Goal: Information Seeking & Learning: Compare options

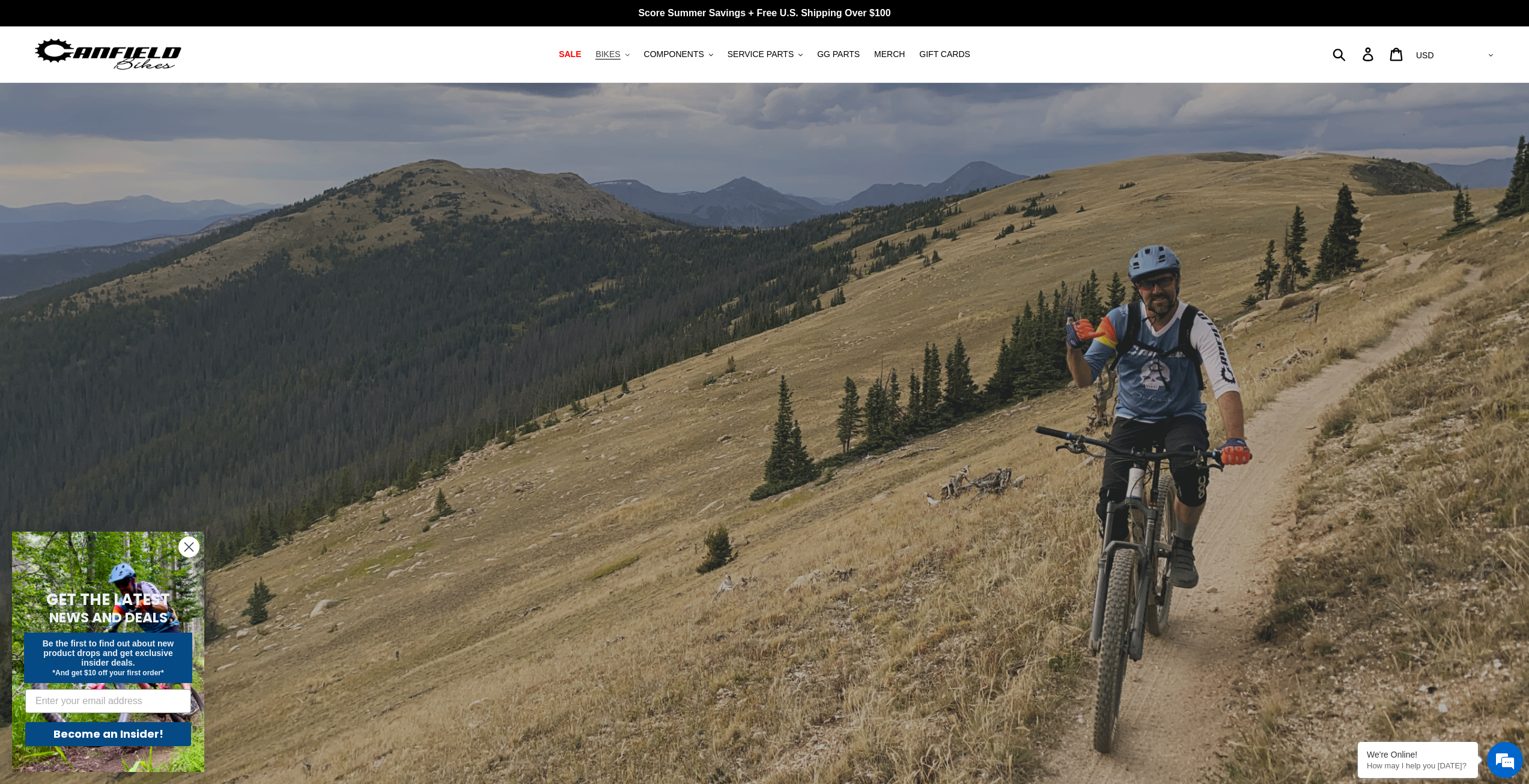
click at [630, 55] on icon ".cls-1{fill:#231f20}" at bounding box center [627, 55] width 4 height 4
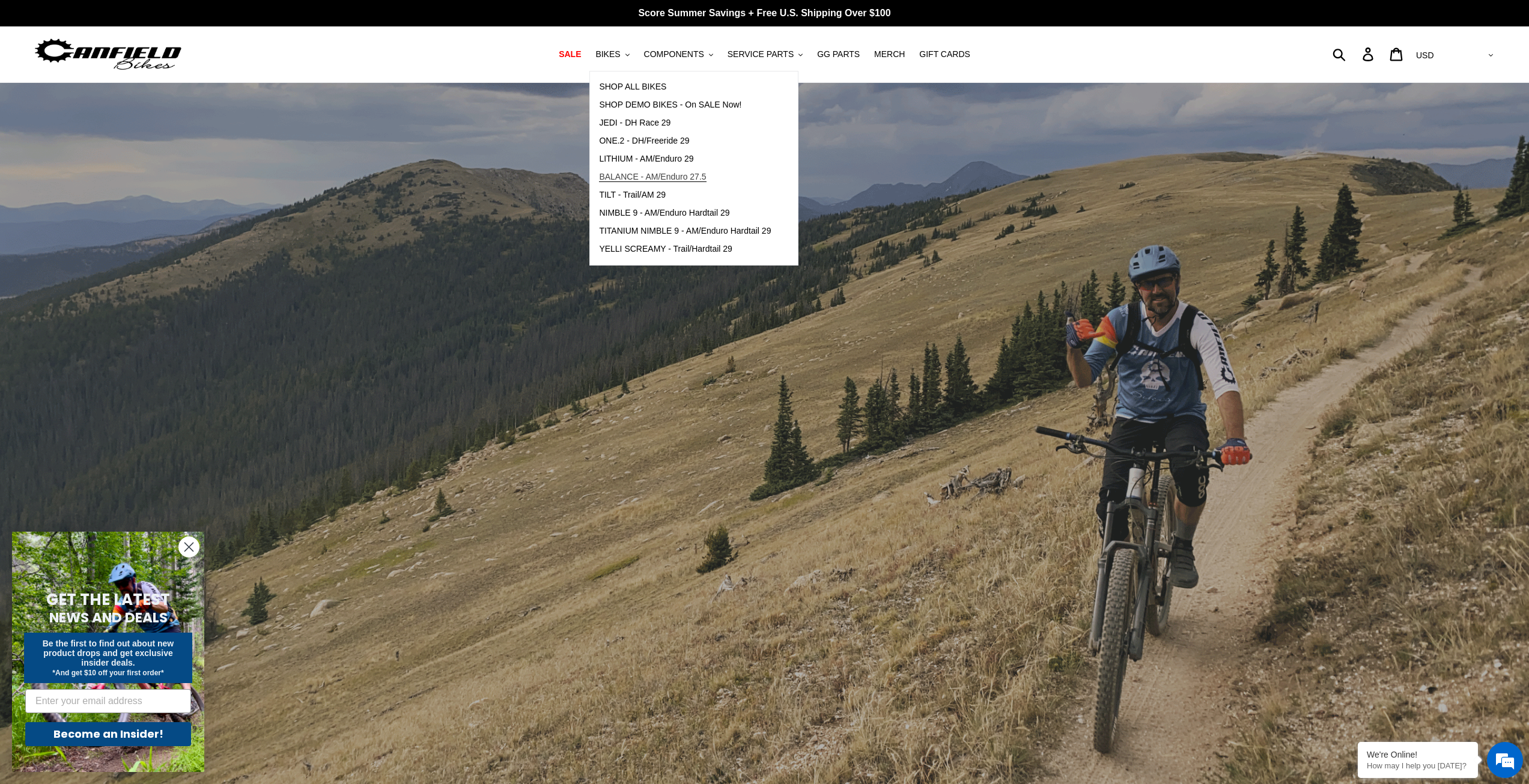
click at [683, 179] on span "BALANCE - AM/Enduro 27.5" at bounding box center [652, 177] width 107 height 10
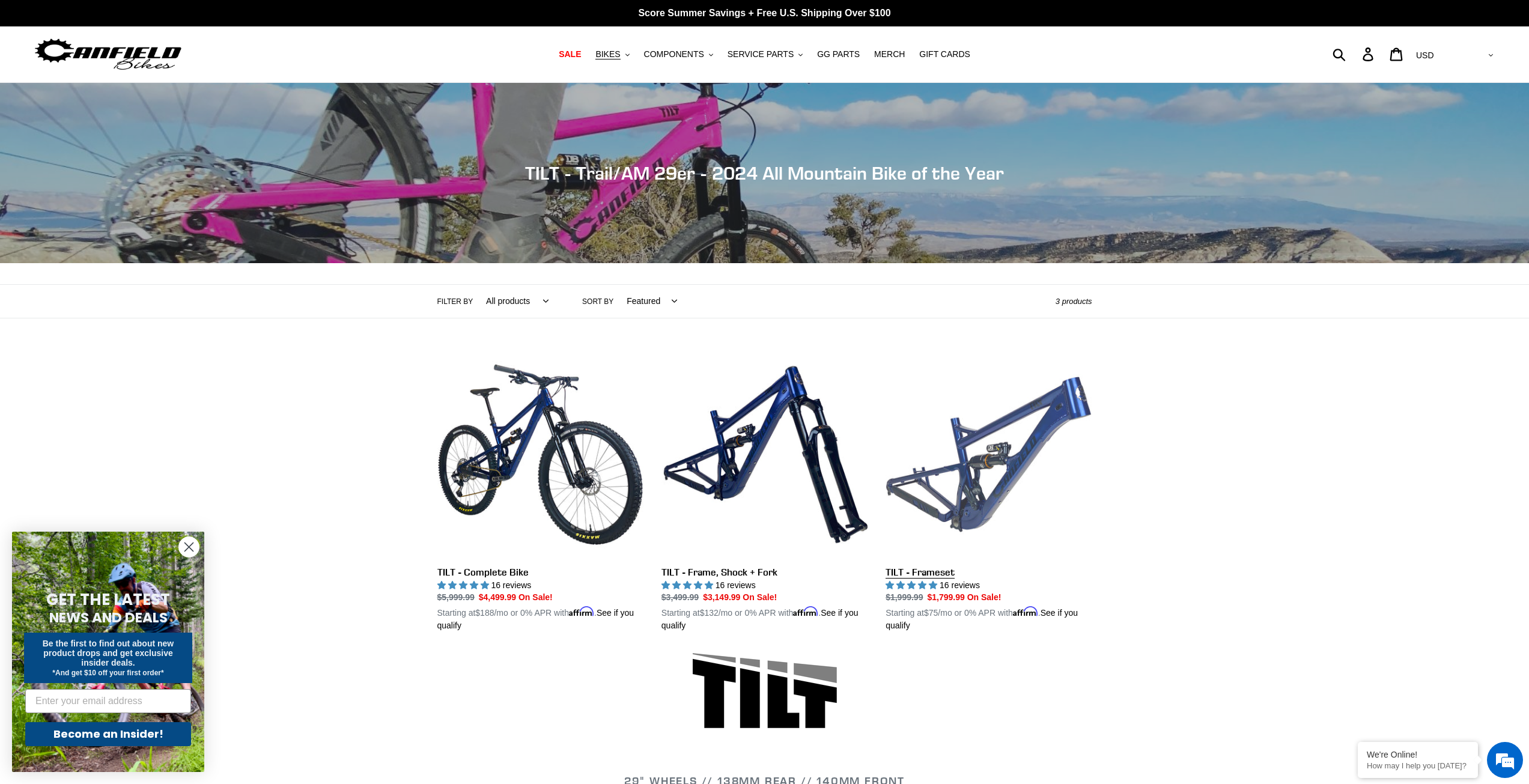
click at [1011, 456] on link "TILT - Frameset" at bounding box center [988, 492] width 206 height 281
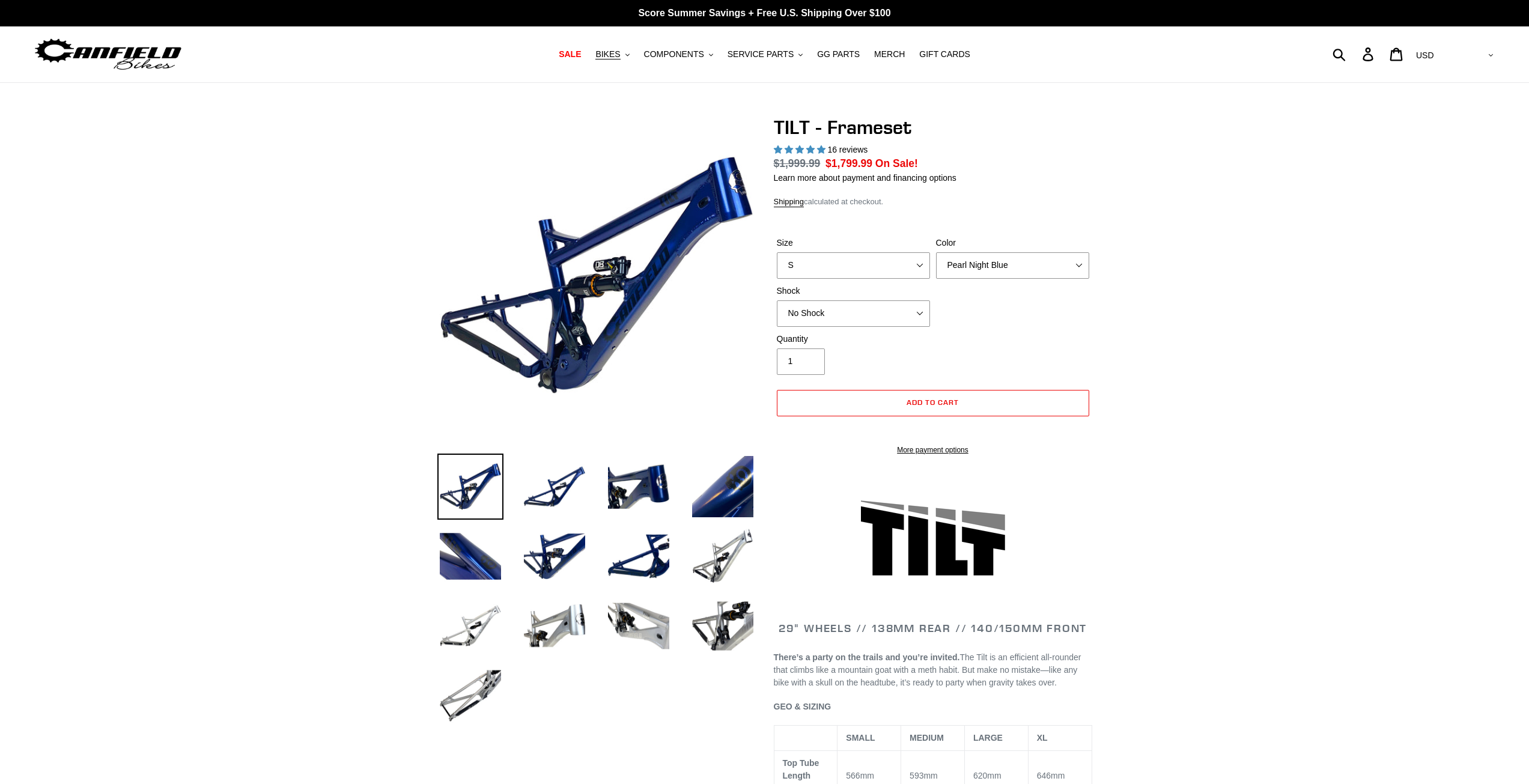
select select "highest-rating"
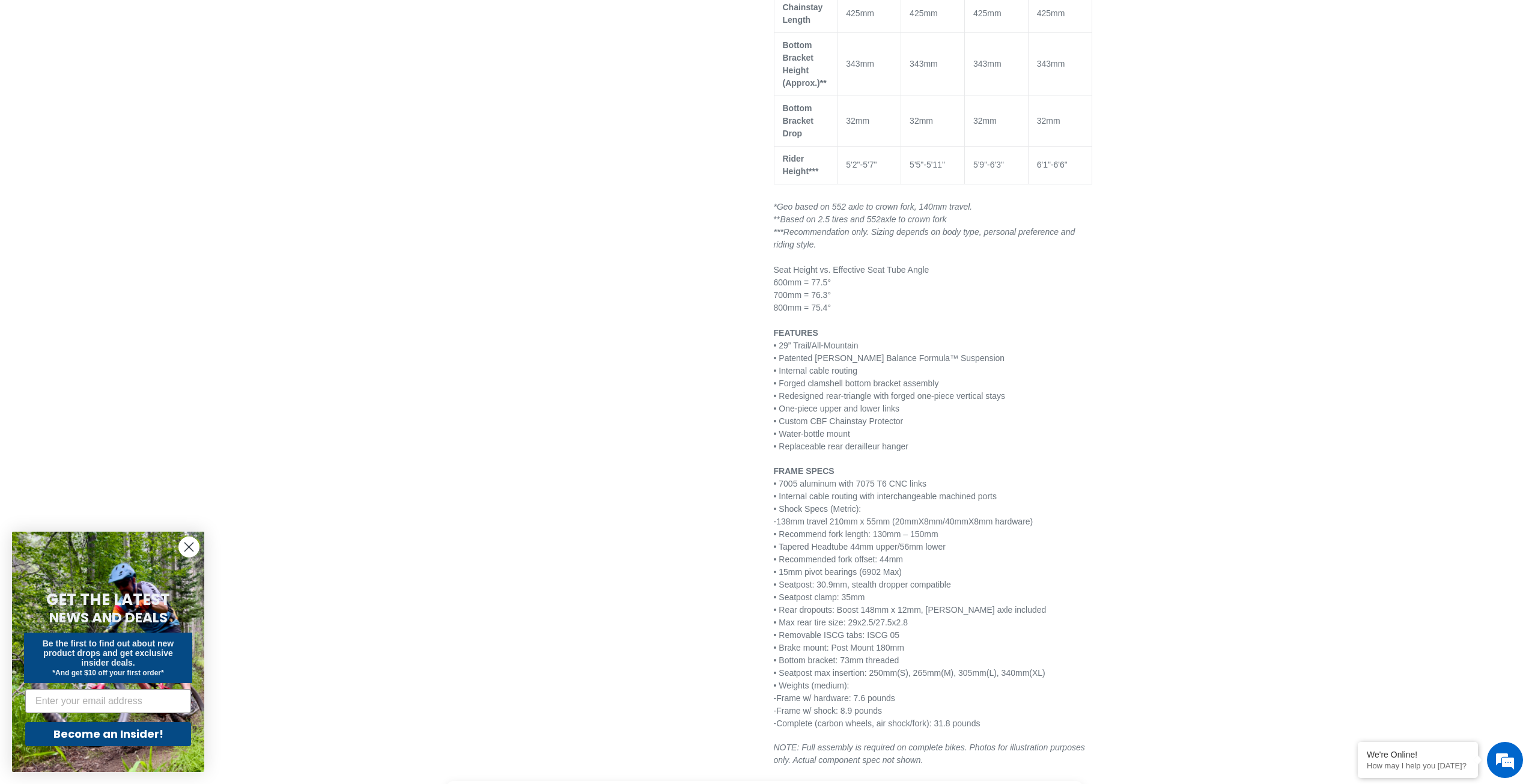
scroll to position [1201, 0]
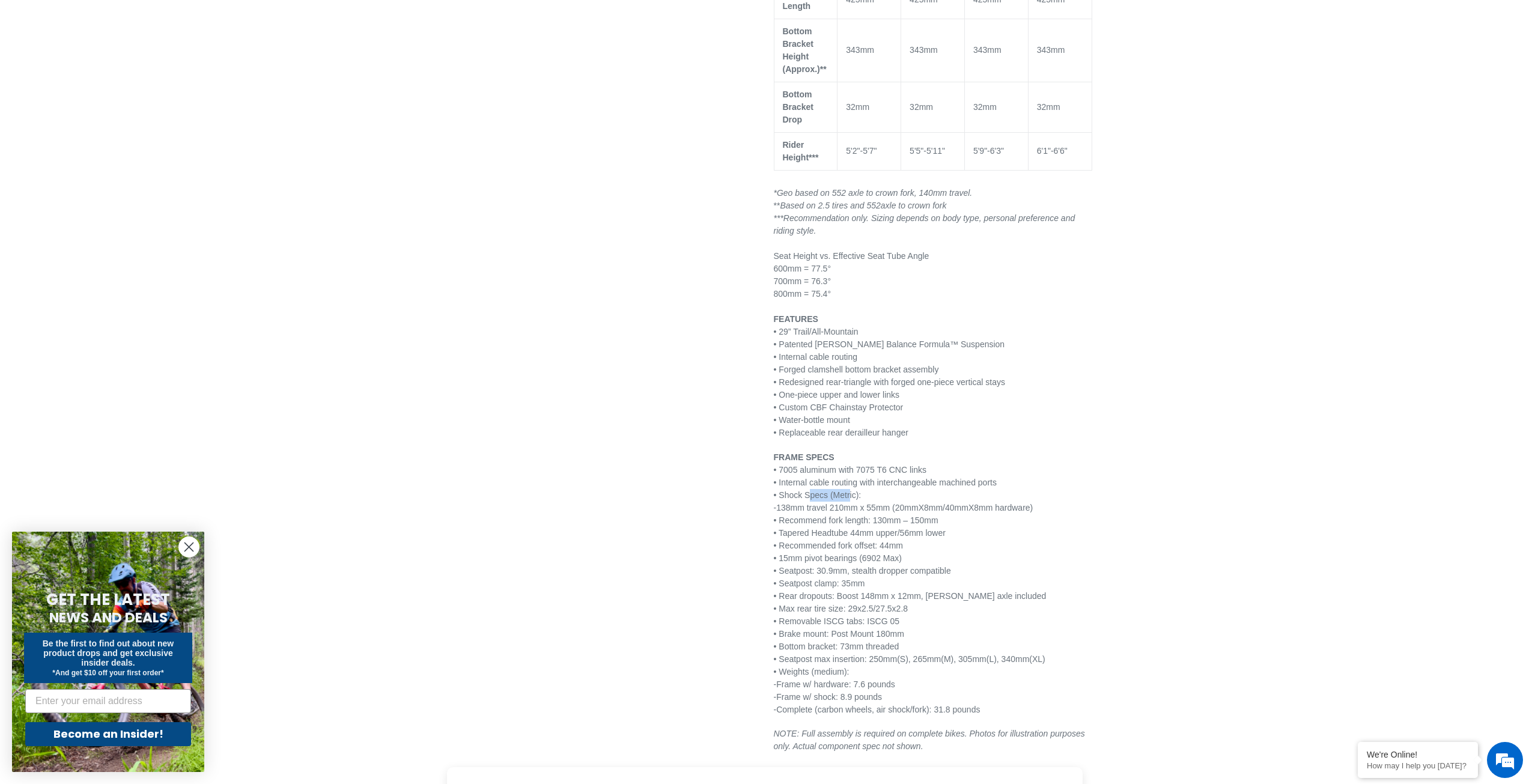
drag, startPoint x: 809, startPoint y: 496, endPoint x: 847, endPoint y: 496, distance: 38.0
click at [847, 496] on p "FRAME SPECS • 7005 aluminum with 7075 T6 CNC links • Internal cable routing wit…" at bounding box center [933, 583] width 319 height 264
drag, startPoint x: 846, startPoint y: 504, endPoint x: 898, endPoint y: 504, distance: 52.0
click at [898, 504] on p "FRAME SPECS • 7005 aluminum with 7075 T6 CNC links • Internal cable routing wit…" at bounding box center [933, 583] width 319 height 264
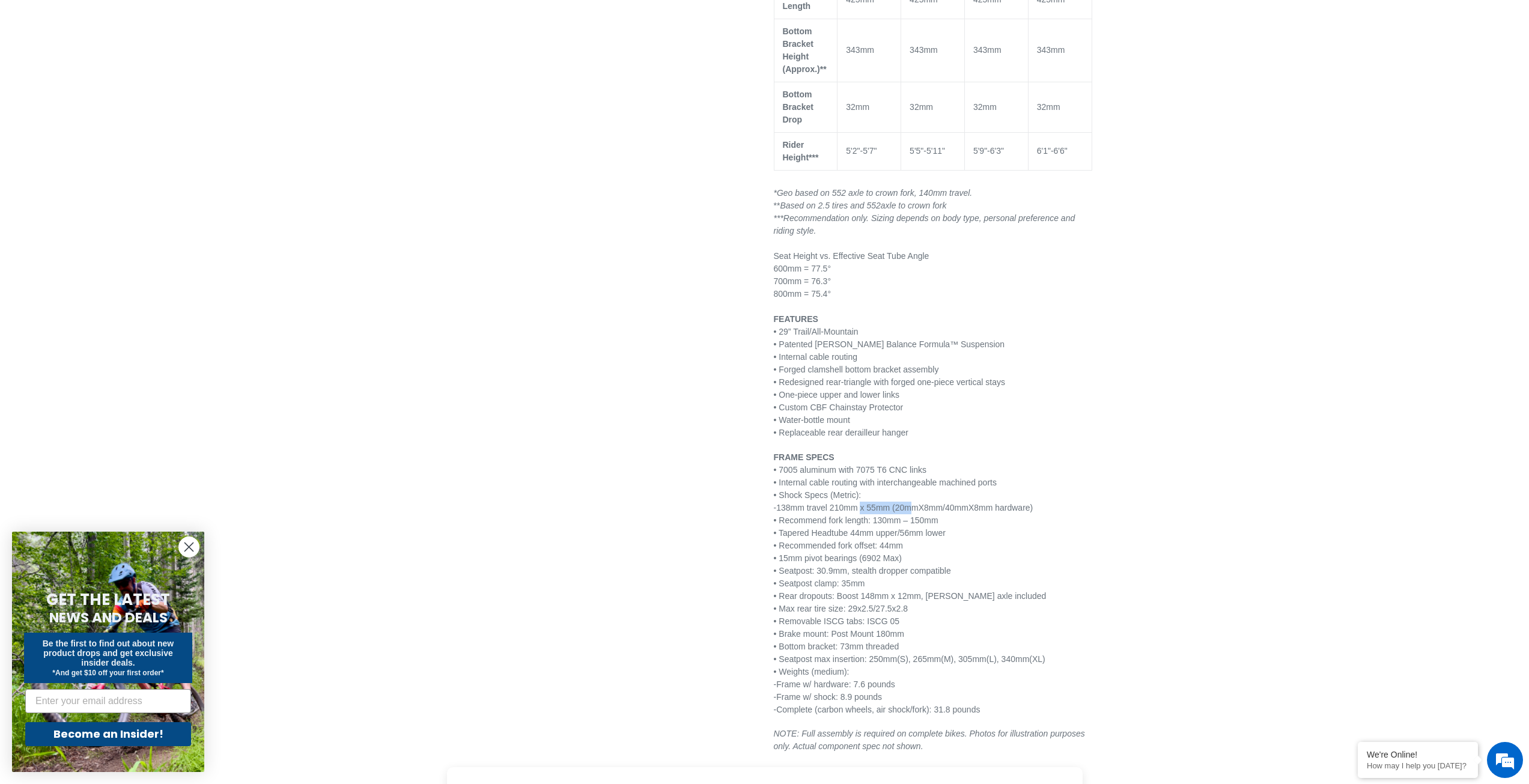
click at [898, 504] on p "FRAME SPECS • 7005 aluminum with 7075 T6 CNC links • Internal cable routing wit…" at bounding box center [933, 583] width 319 height 264
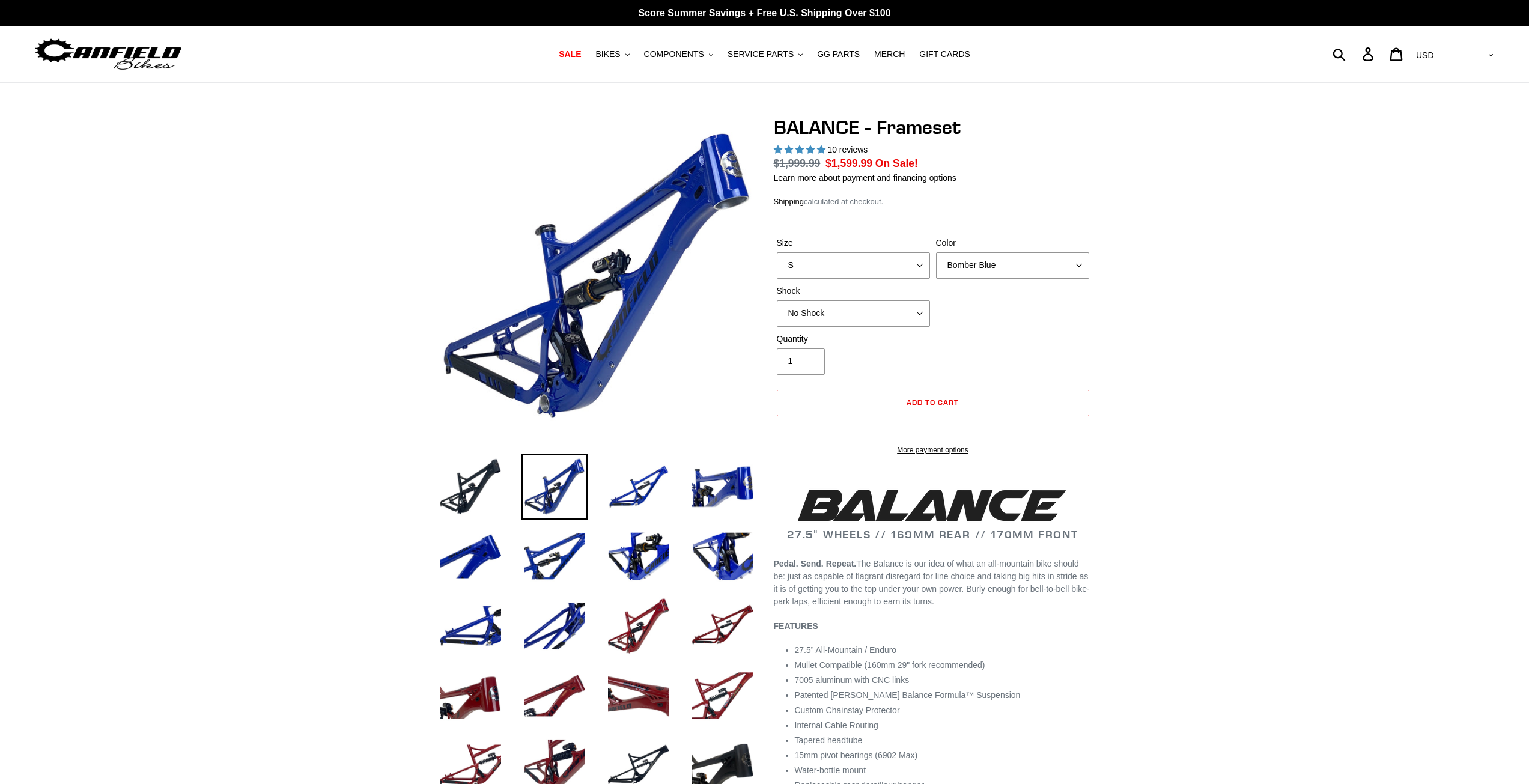
select select "highest-rating"
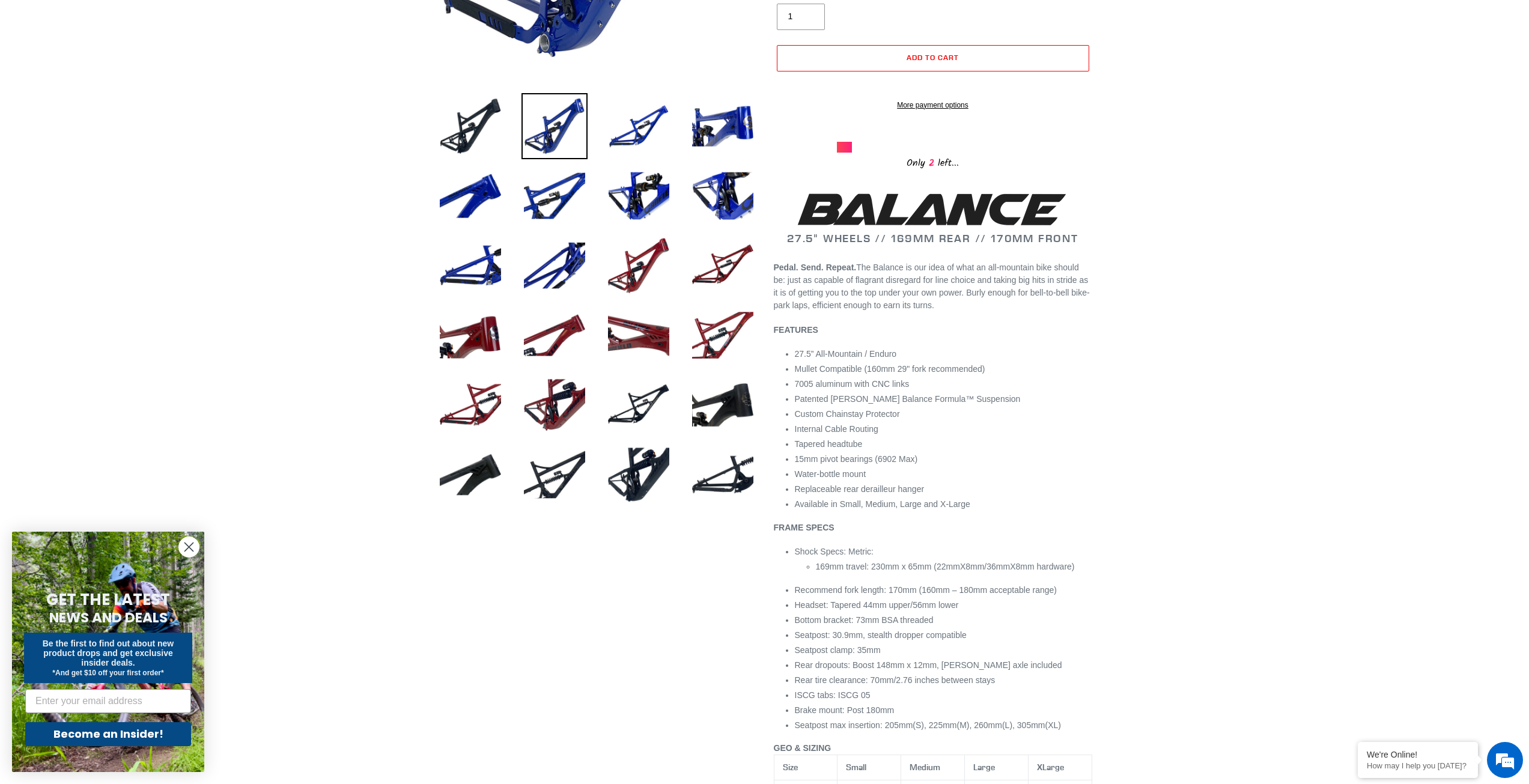
click at [858, 624] on span "Bottom bracket: 73mm BSA threaded" at bounding box center [864, 620] width 138 height 9
drag, startPoint x: 870, startPoint y: 584, endPoint x: 903, endPoint y: 582, distance: 33.1
click at [903, 571] on span "169mm travel: 230mm x 65mm (22mmX8mm/36mmX8mm hardware)" at bounding box center [945, 566] width 259 height 9
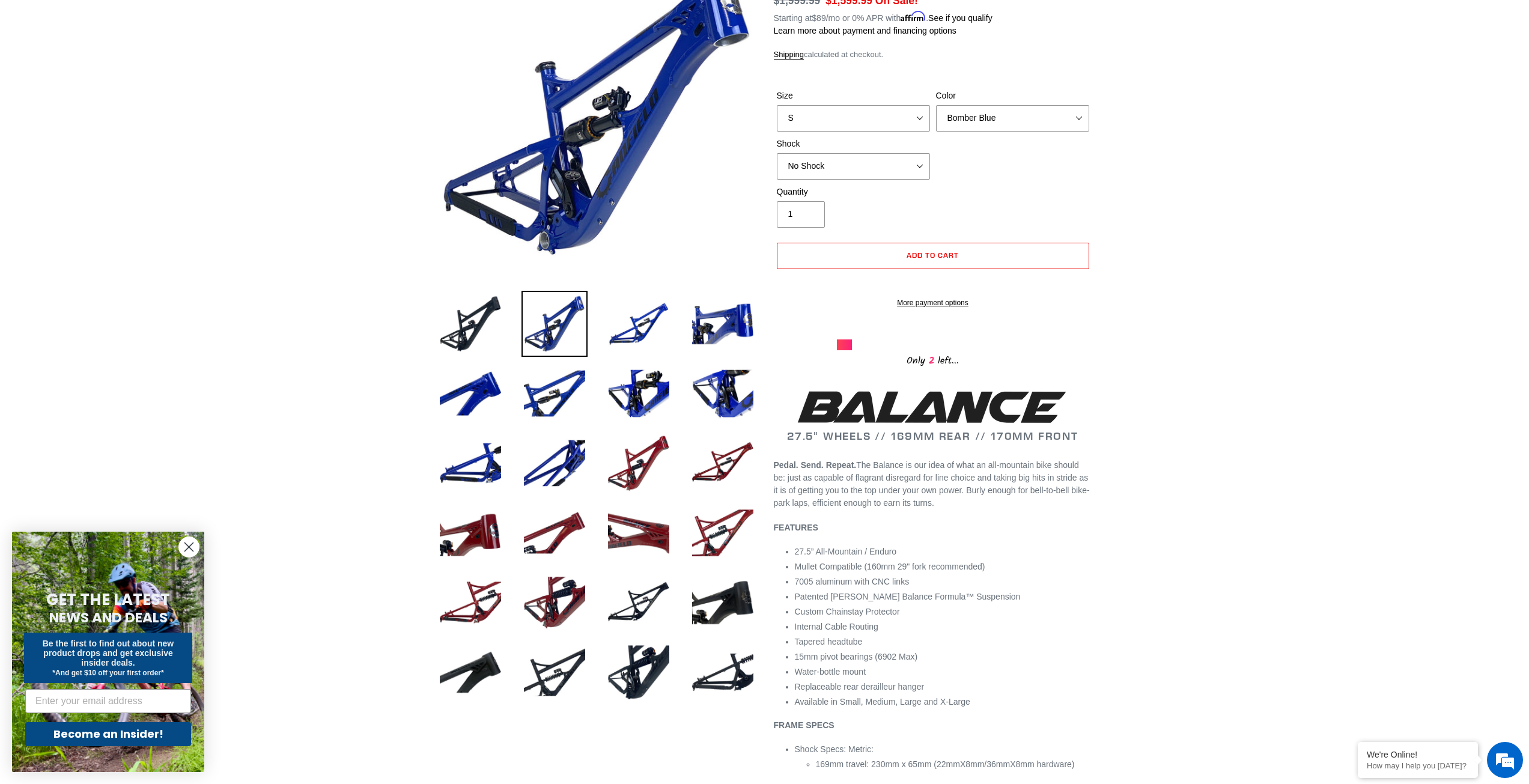
scroll to position [60, 0]
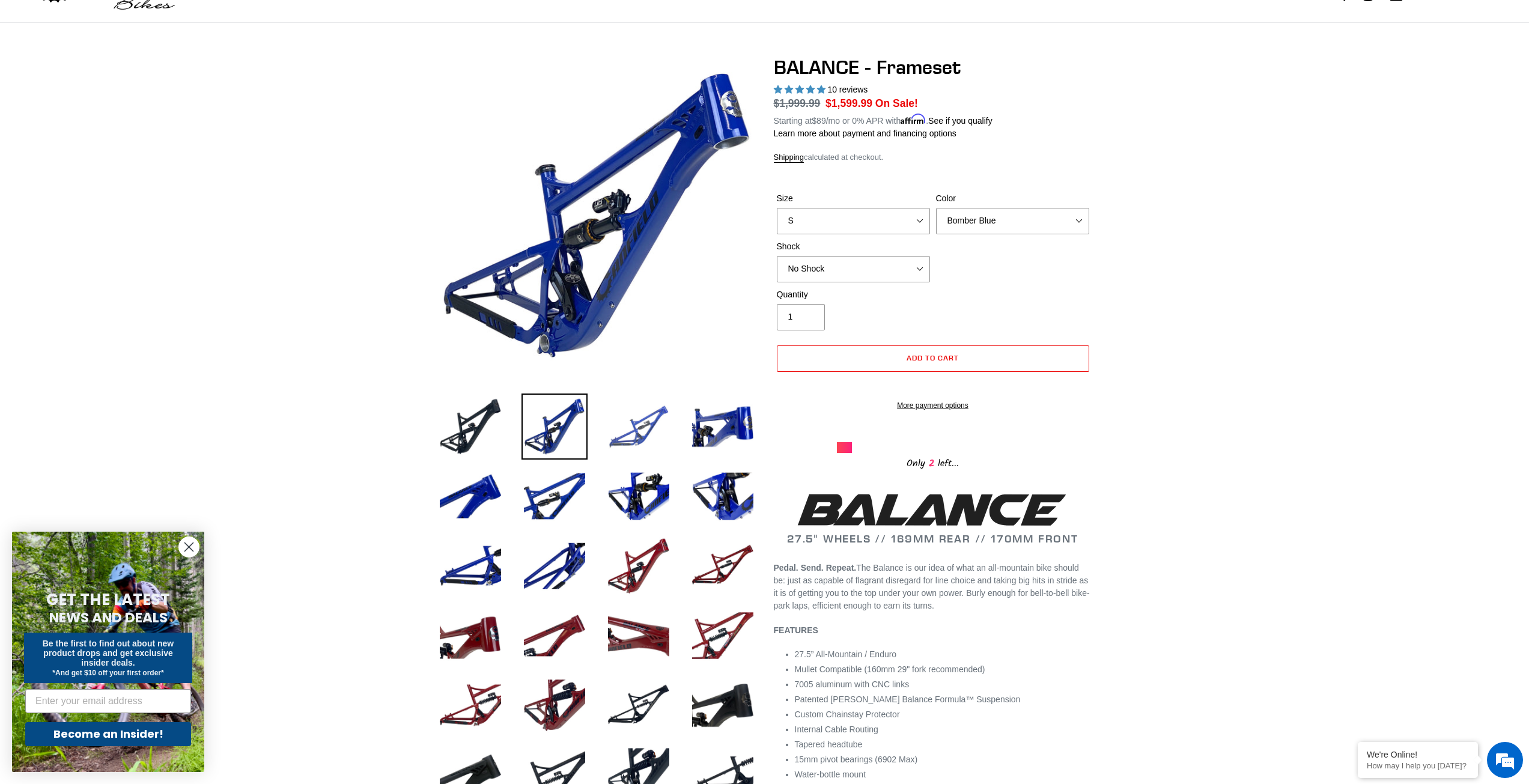
click at [642, 425] on img at bounding box center [638, 426] width 66 height 66
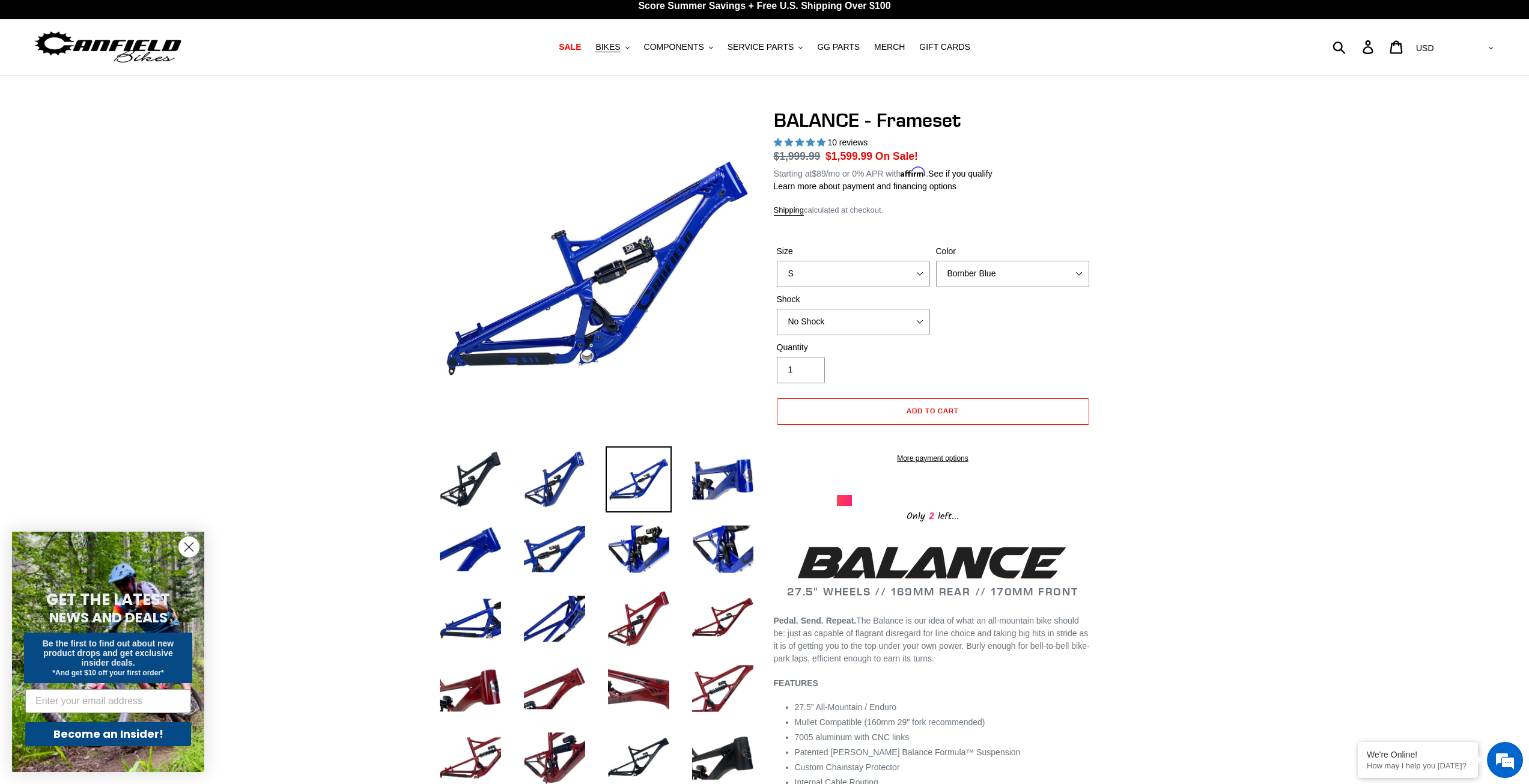
scroll to position [0, 0]
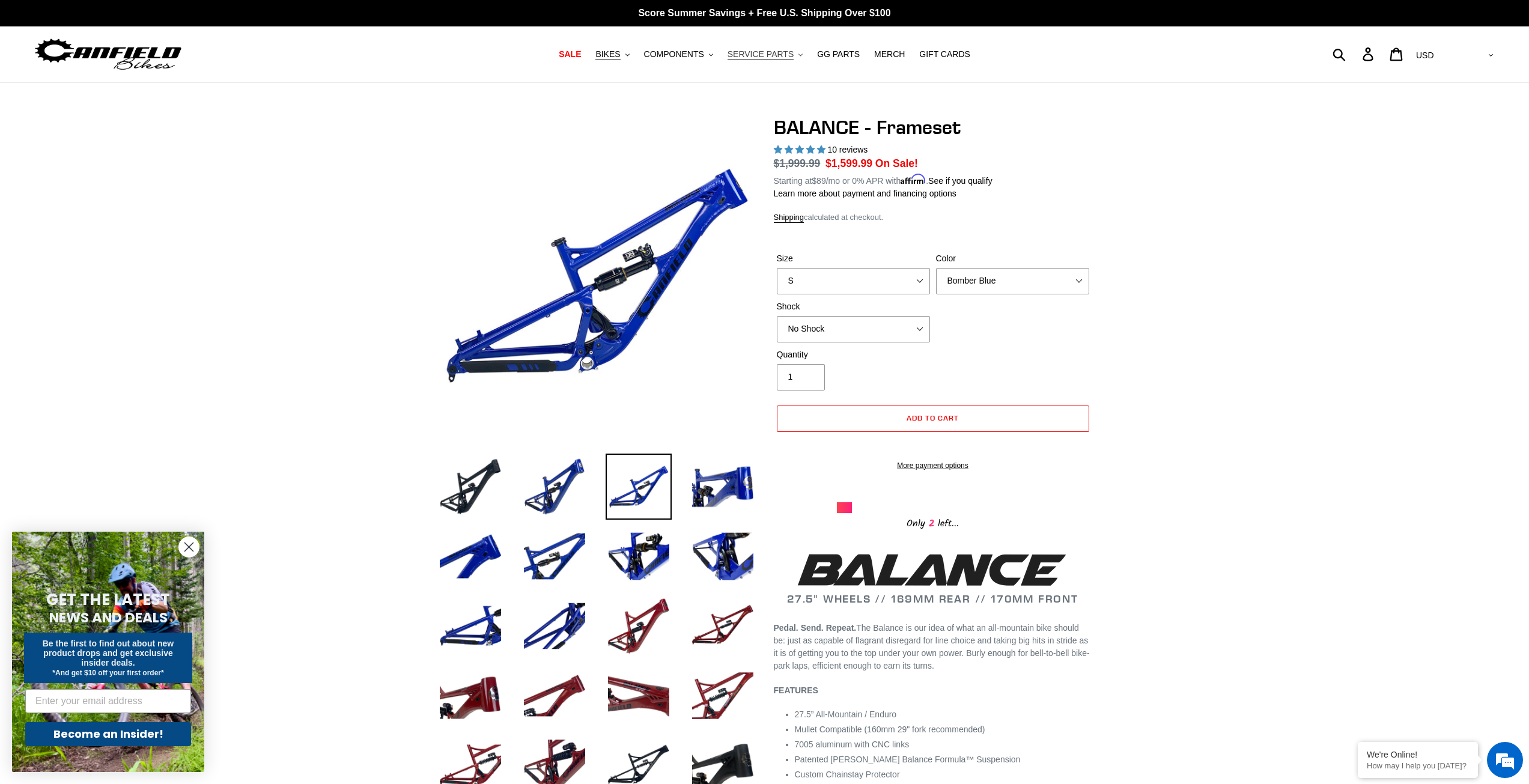
click at [798, 56] on icon "button" at bounding box center [800, 54] width 4 height 3
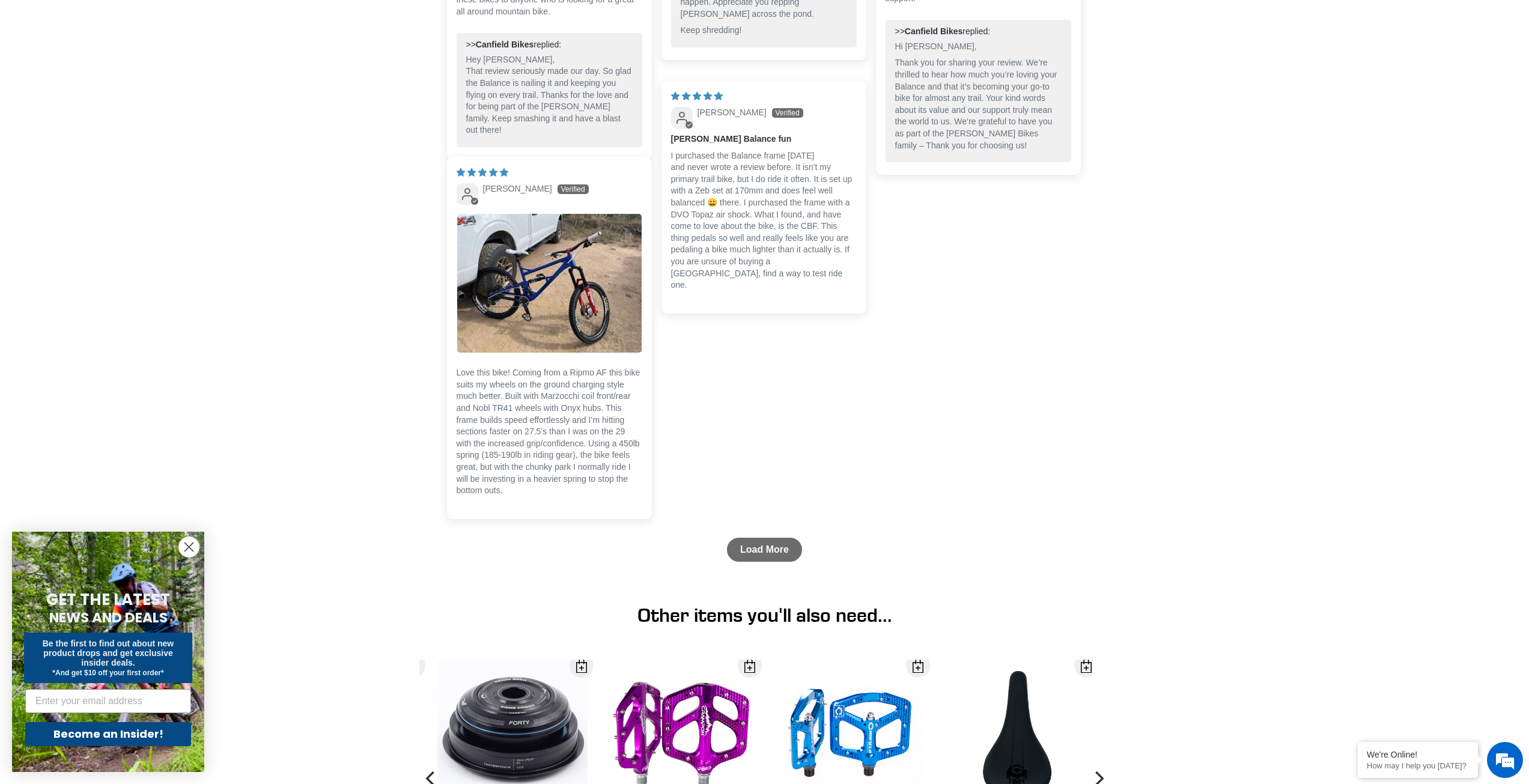
scroll to position [3431, 0]
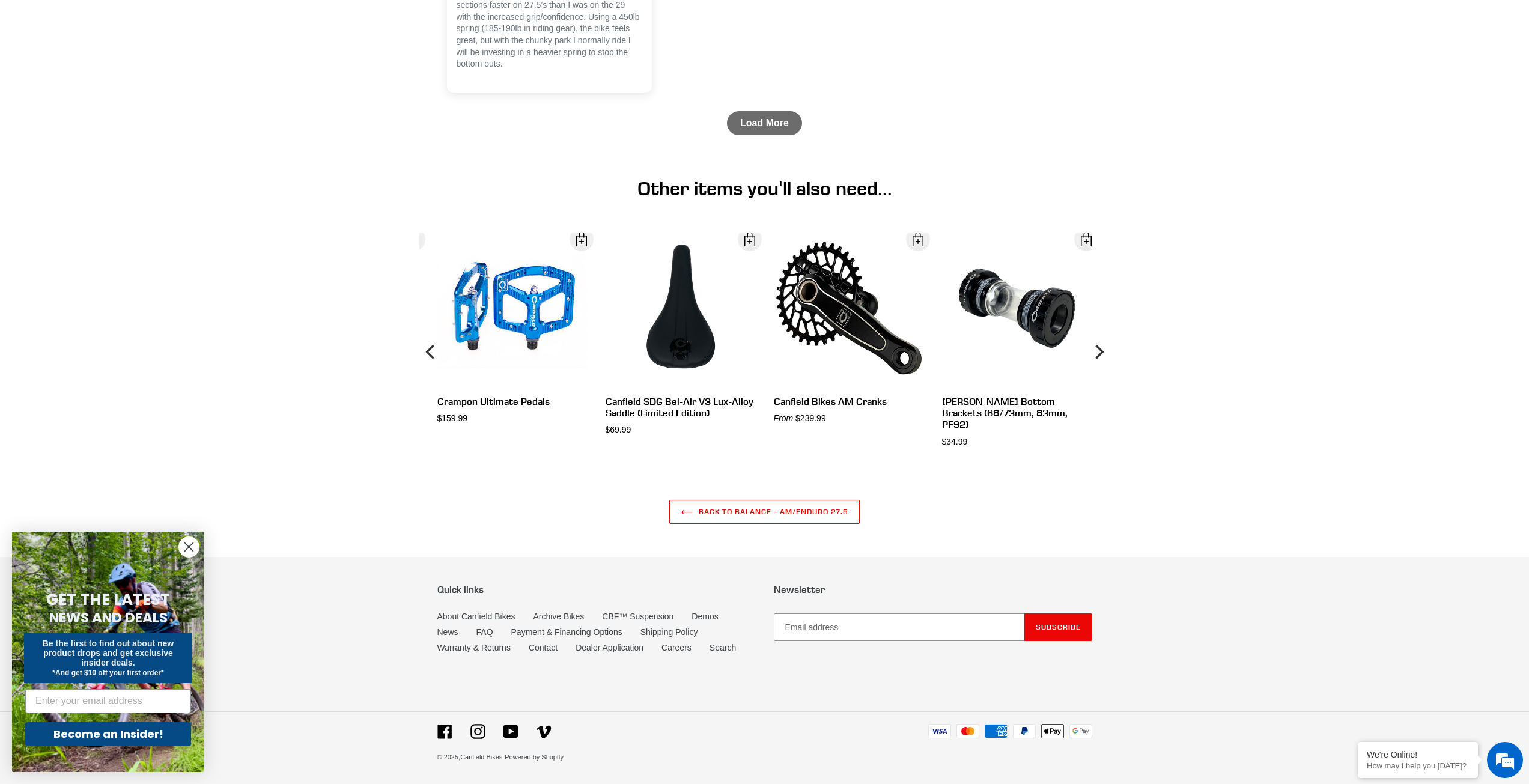
click at [186, 551] on circle "Close dialog" at bounding box center [189, 547] width 20 height 20
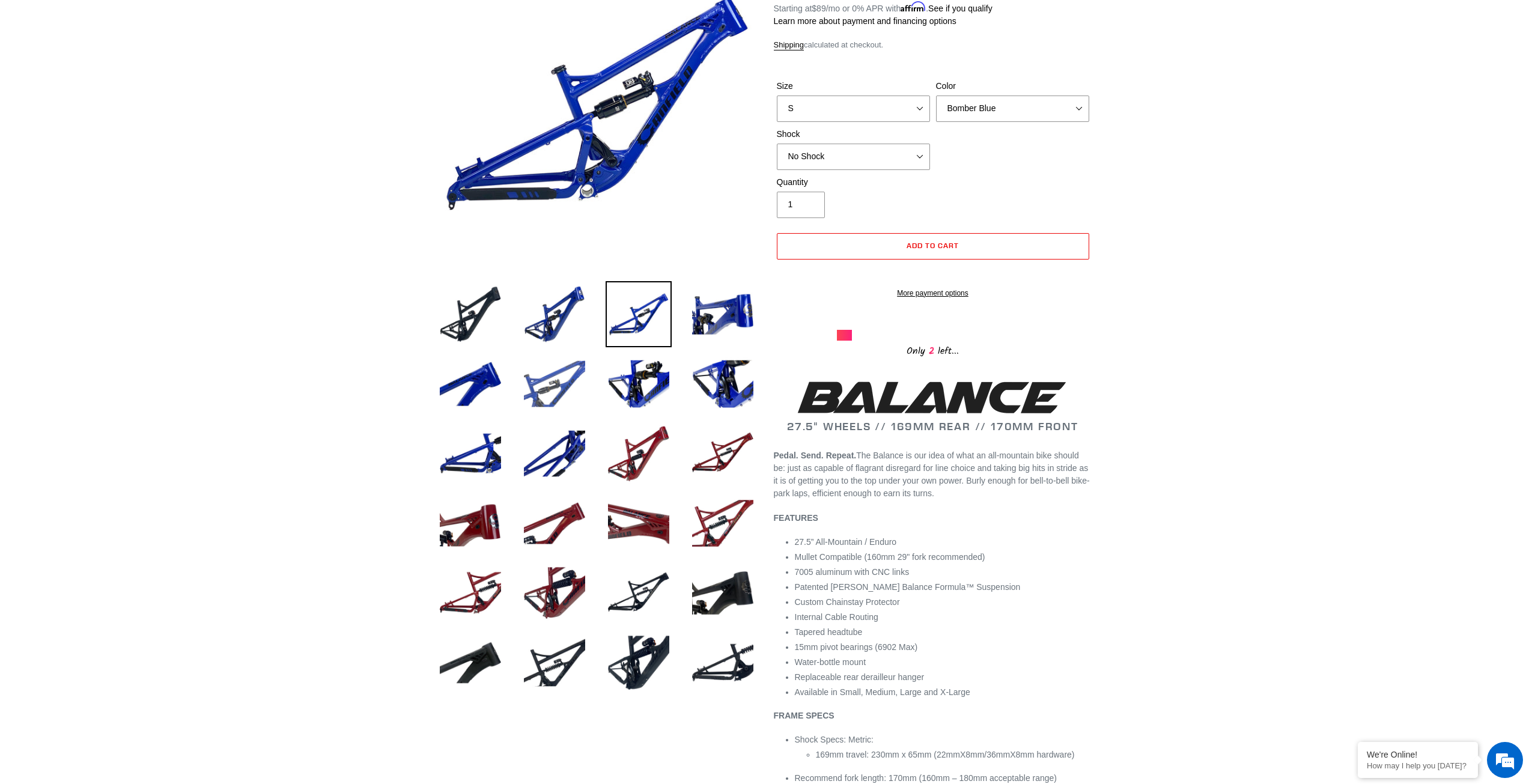
scroll to position [68, 0]
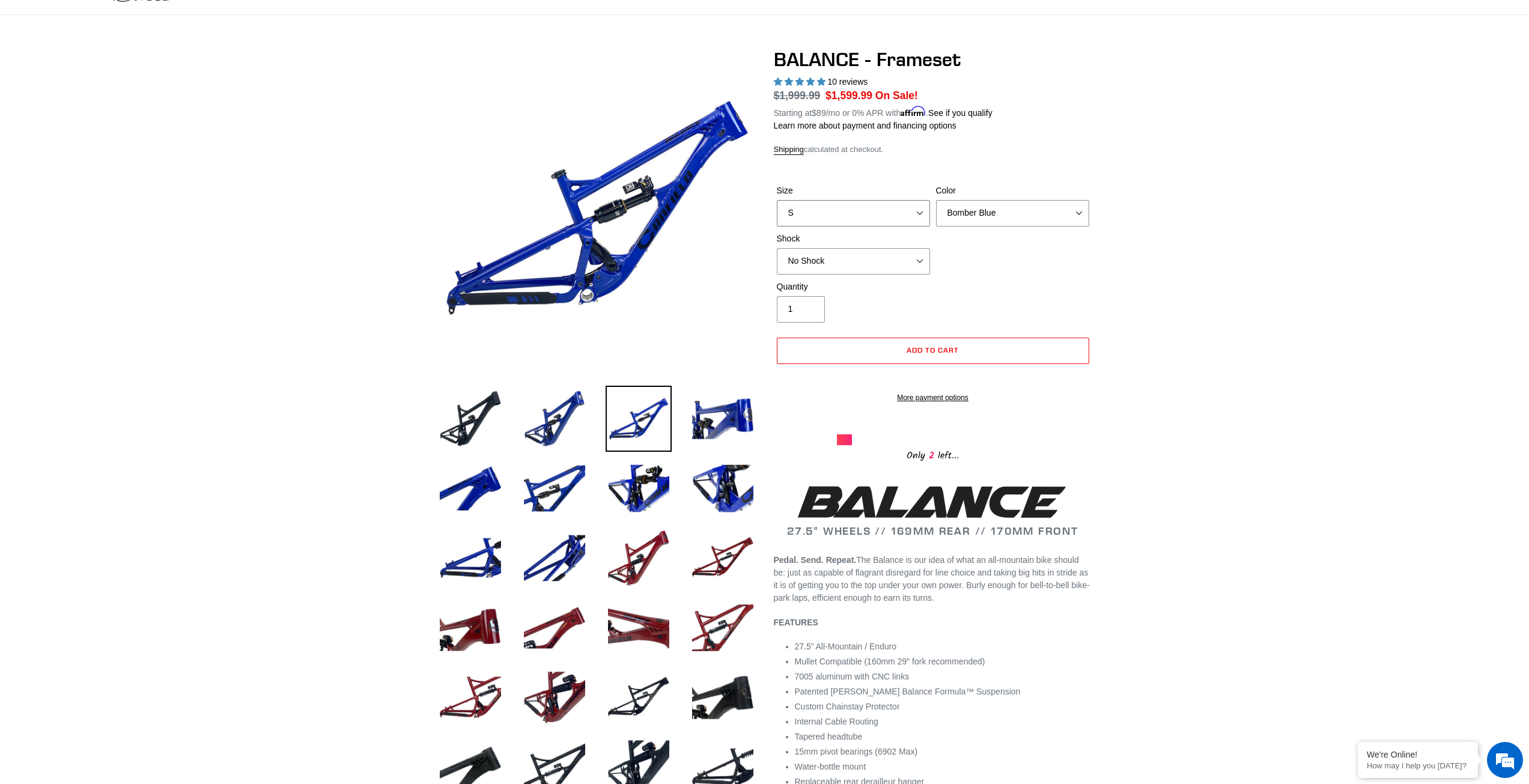
click at [914, 213] on select "S M L XL" at bounding box center [853, 213] width 153 height 26
select select "M"
click at [777, 200] on select "S M L XL" at bounding box center [853, 213] width 153 height 26
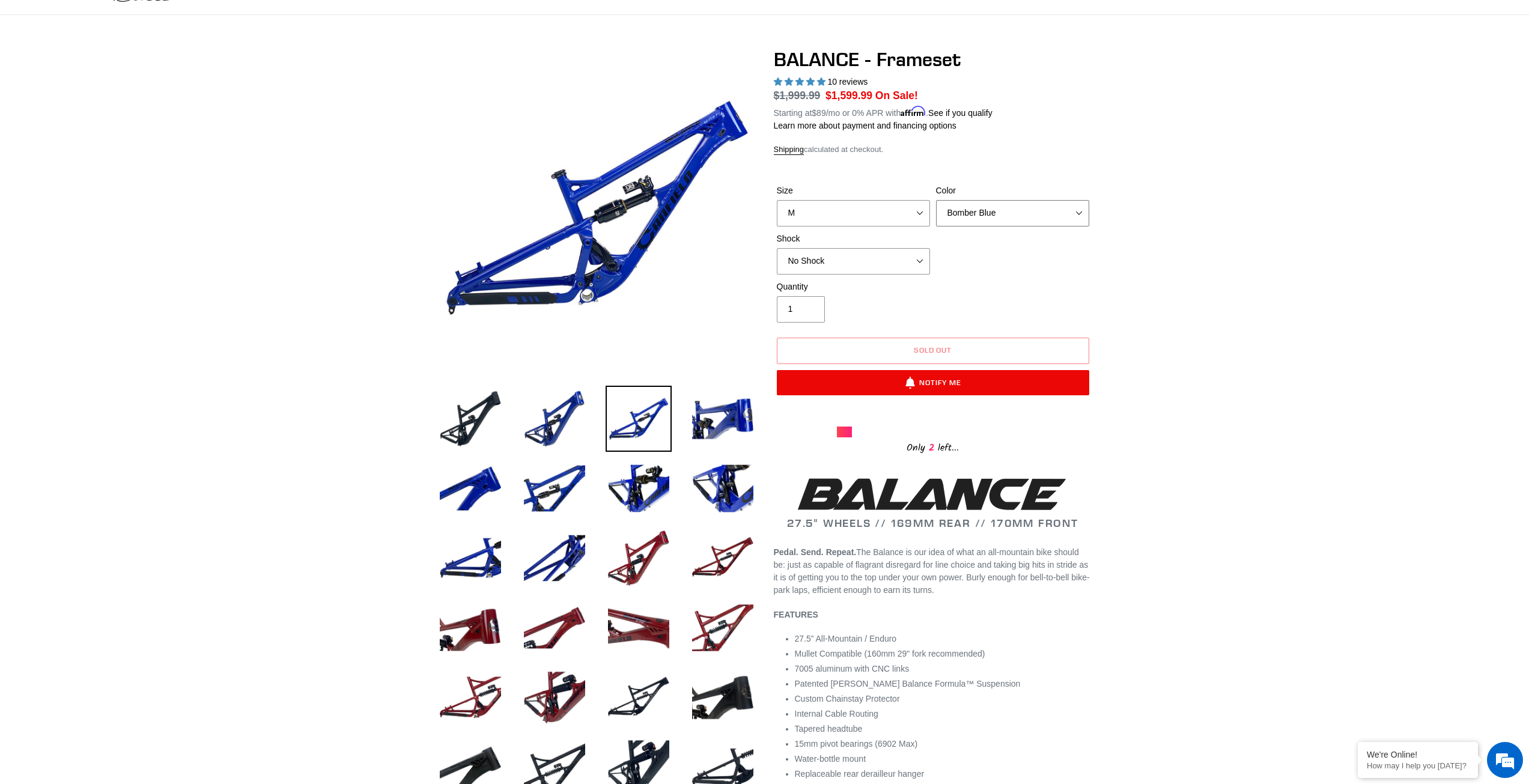
click at [997, 207] on select "Bomber Blue Goat's Blood Stealth Black" at bounding box center [1012, 213] width 153 height 26
click at [936, 200] on select "Bomber Blue Goat's Blood Stealth Black" at bounding box center [1012, 213] width 153 height 26
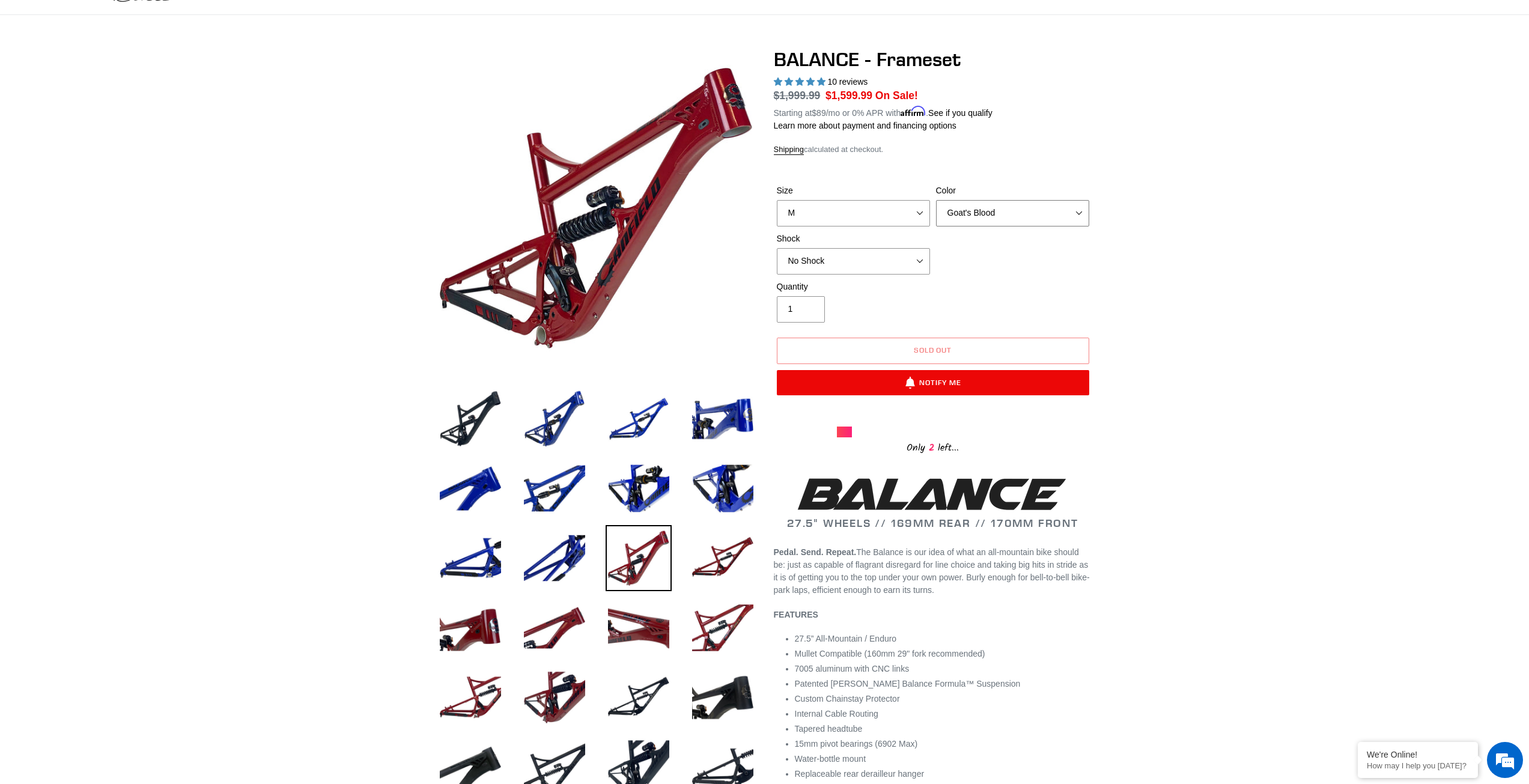
click at [1004, 218] on select "Bomber Blue Goat's Blood Stealth Black" at bounding box center [1012, 213] width 153 height 26
select select "Stealth Black"
click at [936, 200] on select "Bomber Blue Goat's Blood Stealth Black" at bounding box center [1012, 213] width 153 height 26
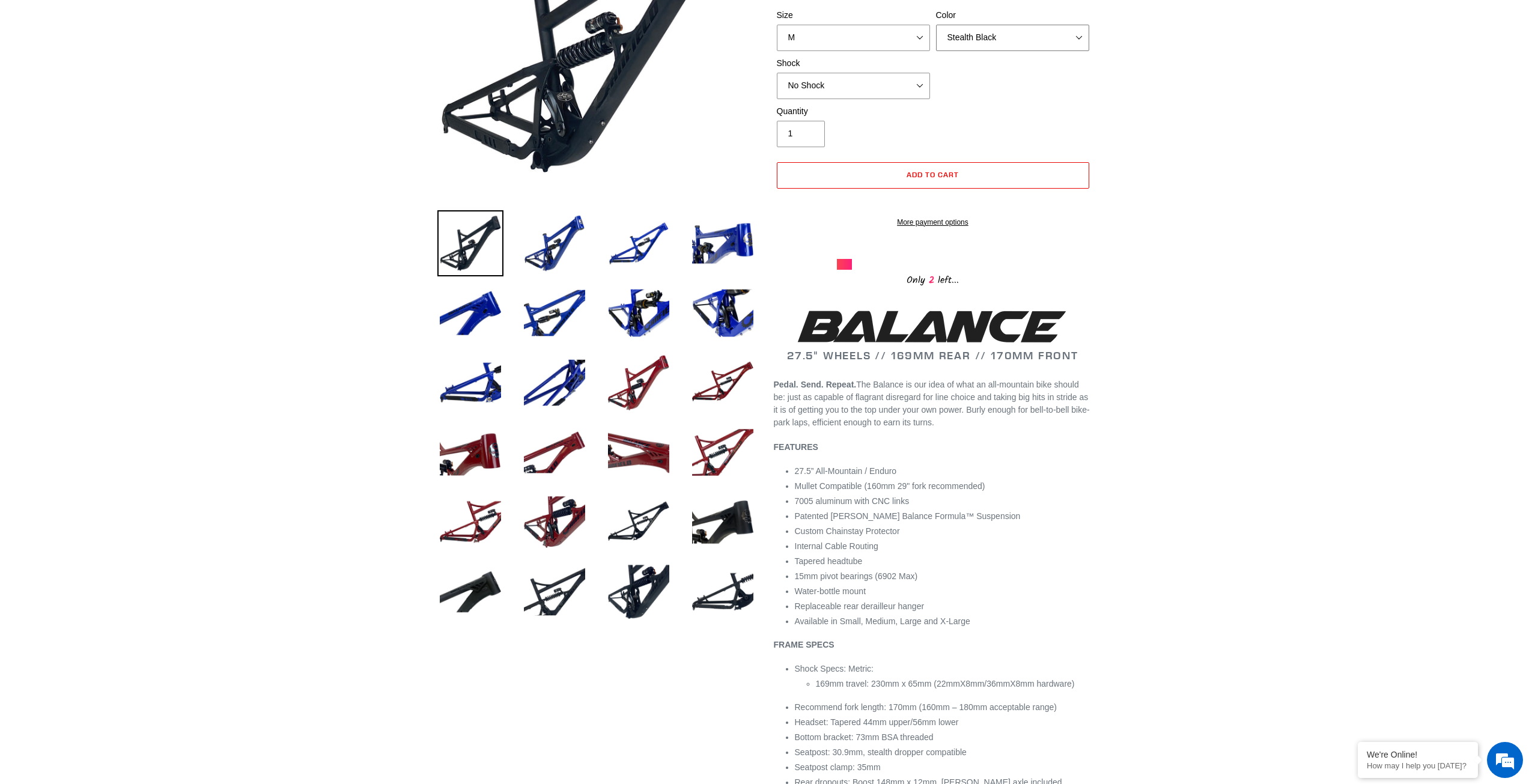
scroll to position [248, 0]
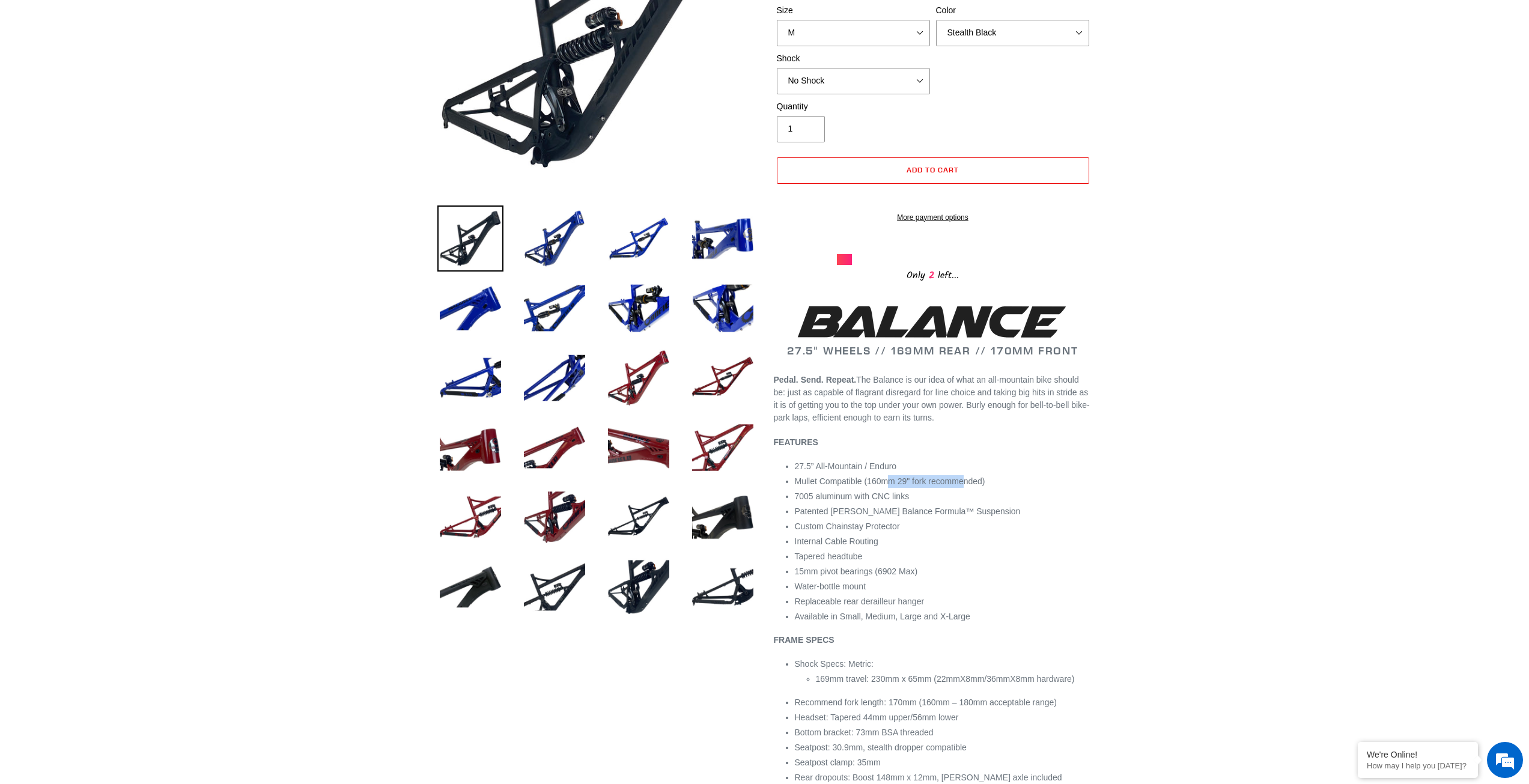
drag, startPoint x: 888, startPoint y: 493, endPoint x: 966, endPoint y: 493, distance: 78.0
click at [966, 486] on span "Mullet Compatible (160mm 29" fork recommended)" at bounding box center [890, 481] width 191 height 9
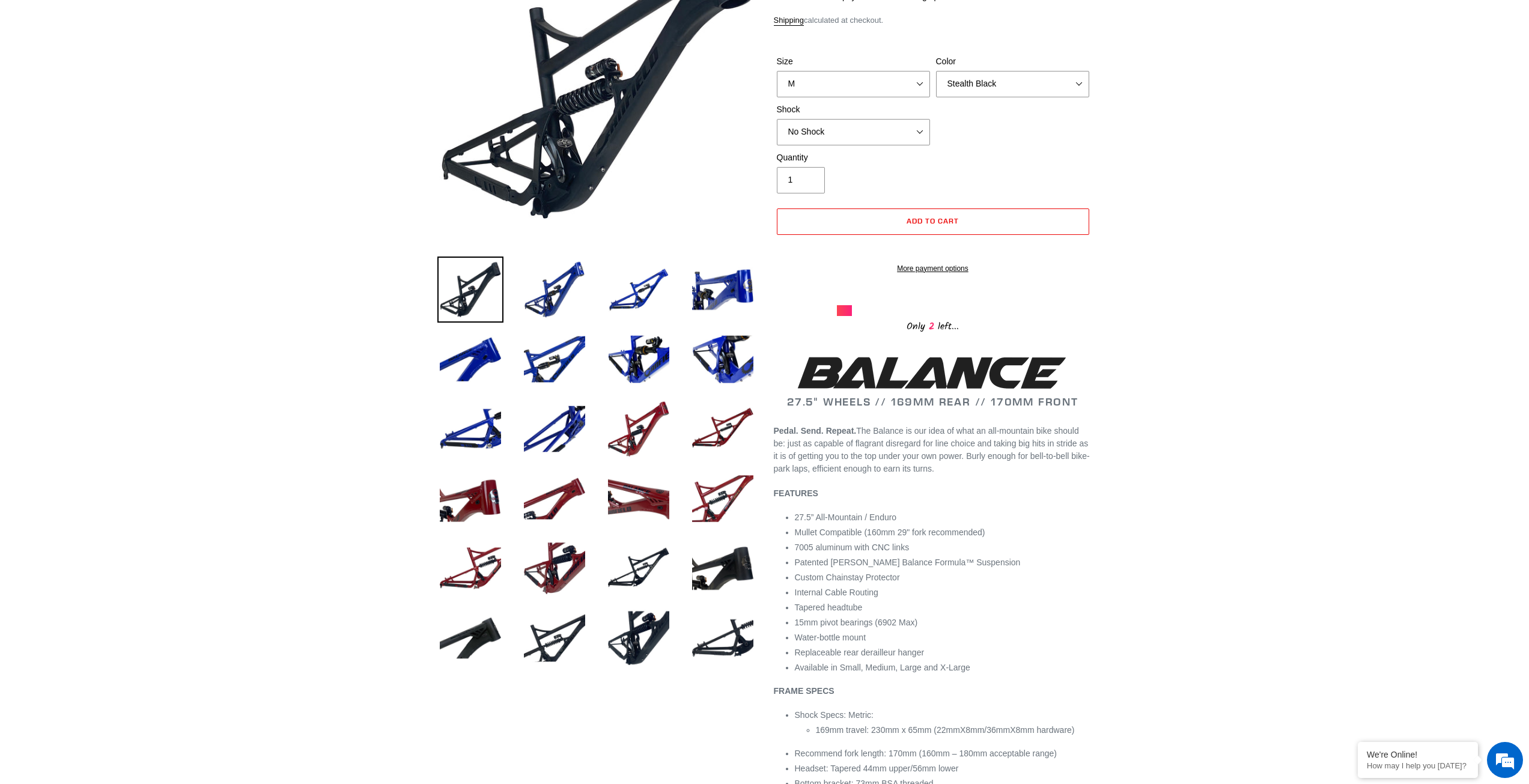
scroll to position [188, 0]
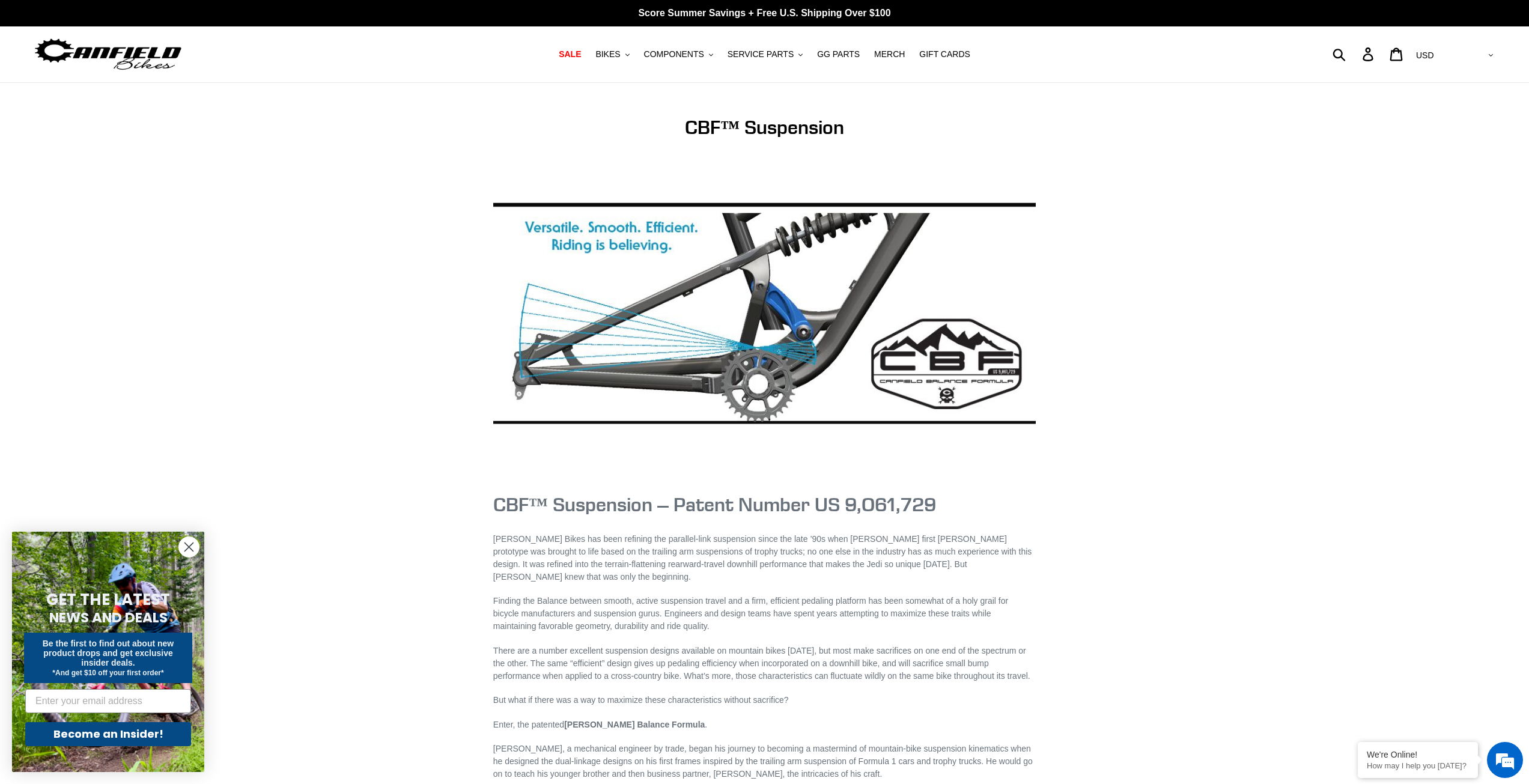
click at [191, 547] on circle "Close dialog" at bounding box center [189, 547] width 20 height 20
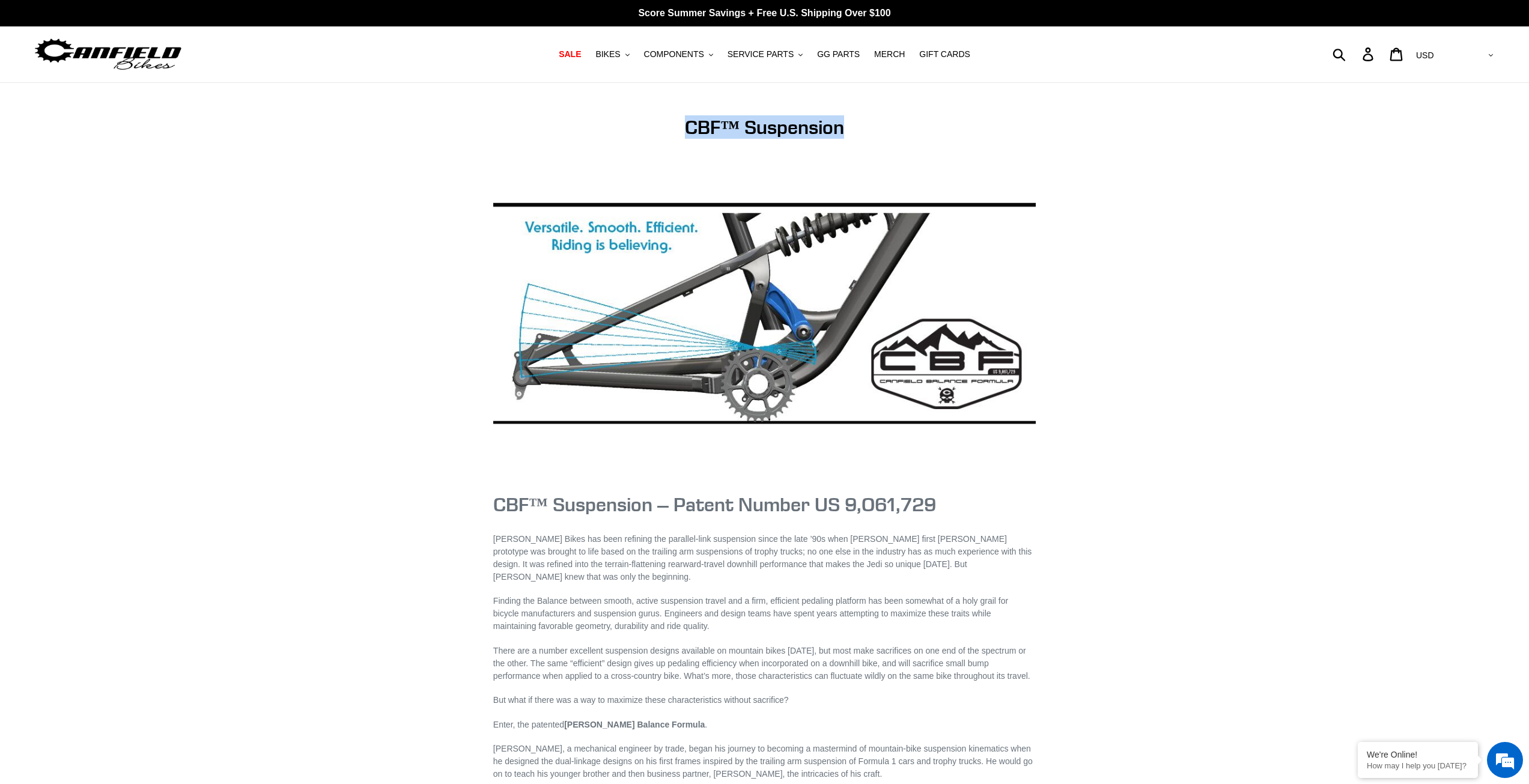
drag, startPoint x: 719, startPoint y: 121, endPoint x: 801, endPoint y: 125, distance: 82.1
click at [865, 119] on h1 "CBF™ Suspension" at bounding box center [764, 127] width 542 height 22
click at [634, 56] on button "BIKES .cls-1{fill:#231f20}" at bounding box center [611, 53] width 46 height 16
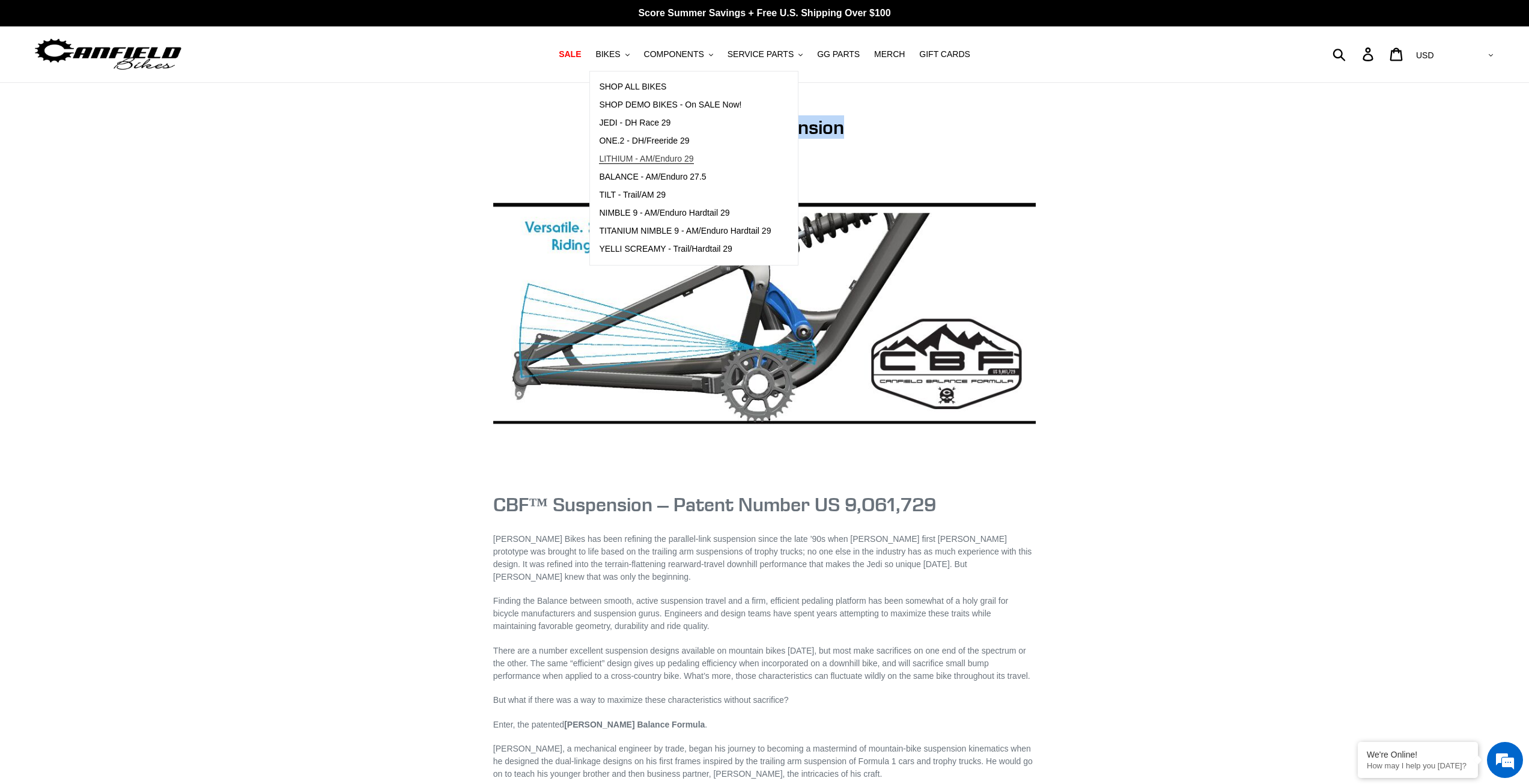
click at [660, 155] on span "LITHIUM - AM/Enduro 29" at bounding box center [646, 159] width 94 height 10
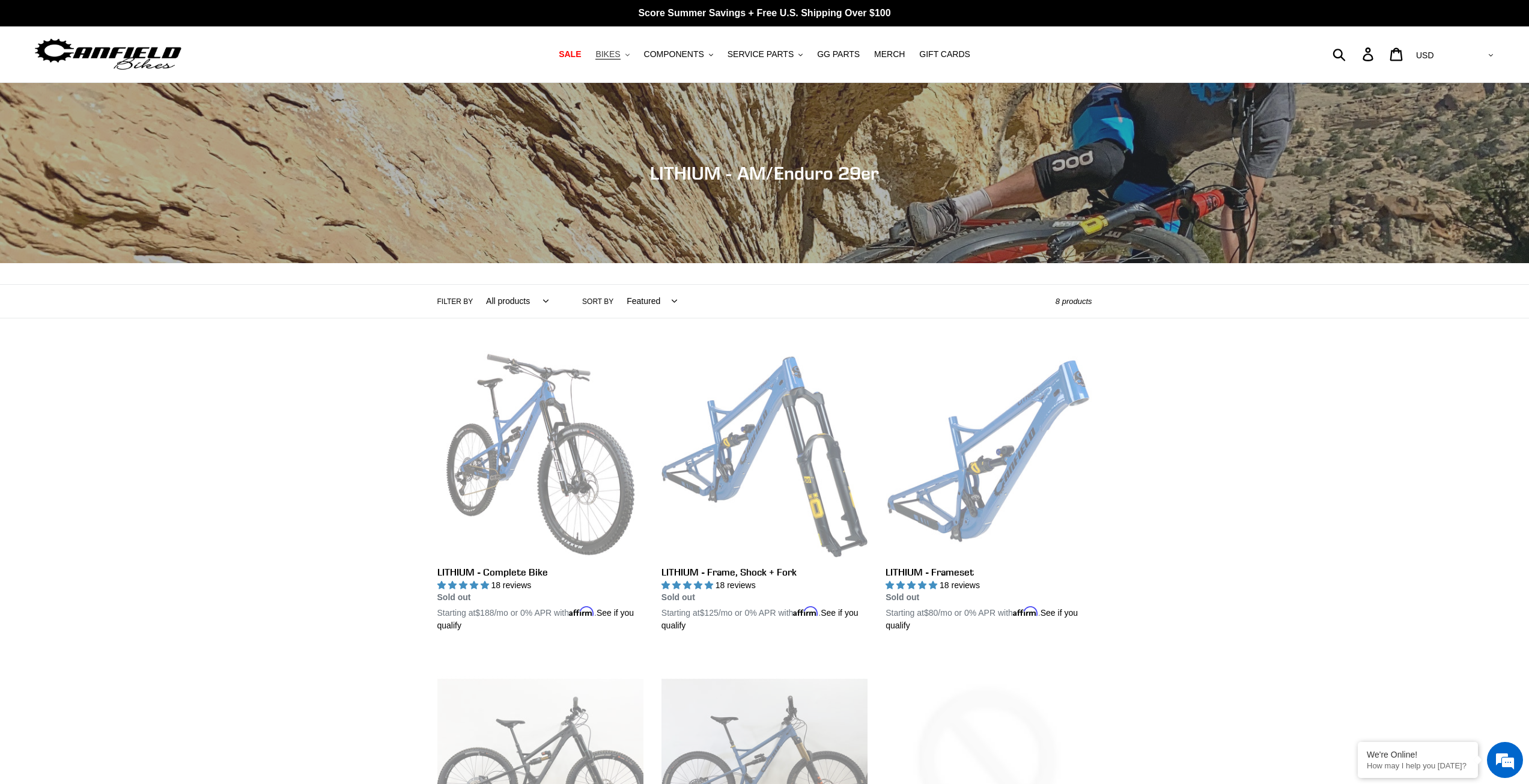
click at [635, 62] on button "BIKES .cls-1{fill:#231f20}" at bounding box center [611, 53] width 46 height 16
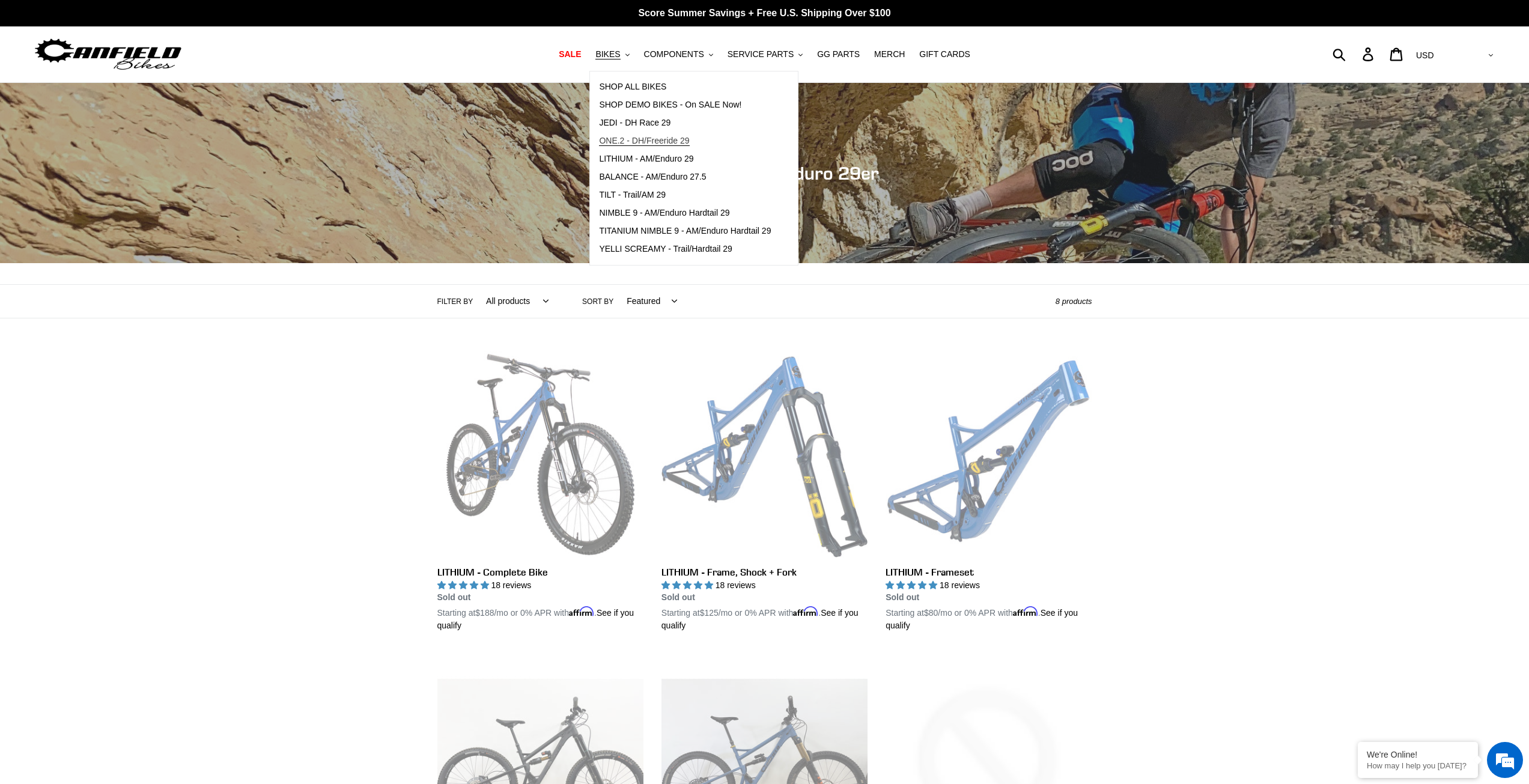
click at [658, 141] on span "ONE.2 - DH/Freeride 29" at bounding box center [644, 140] width 90 height 10
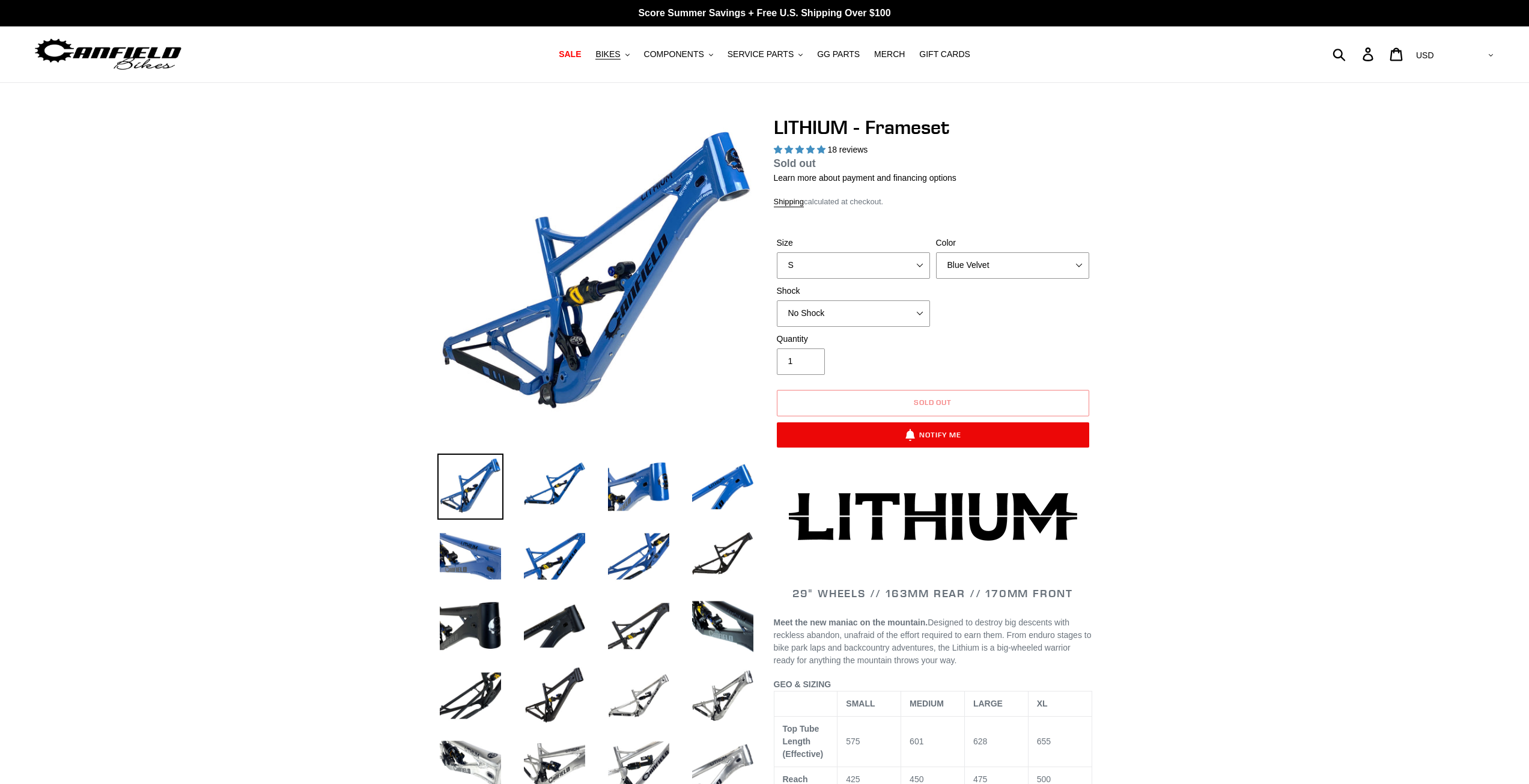
select select "highest-rating"
click at [708, 634] on img at bounding box center [722, 625] width 66 height 66
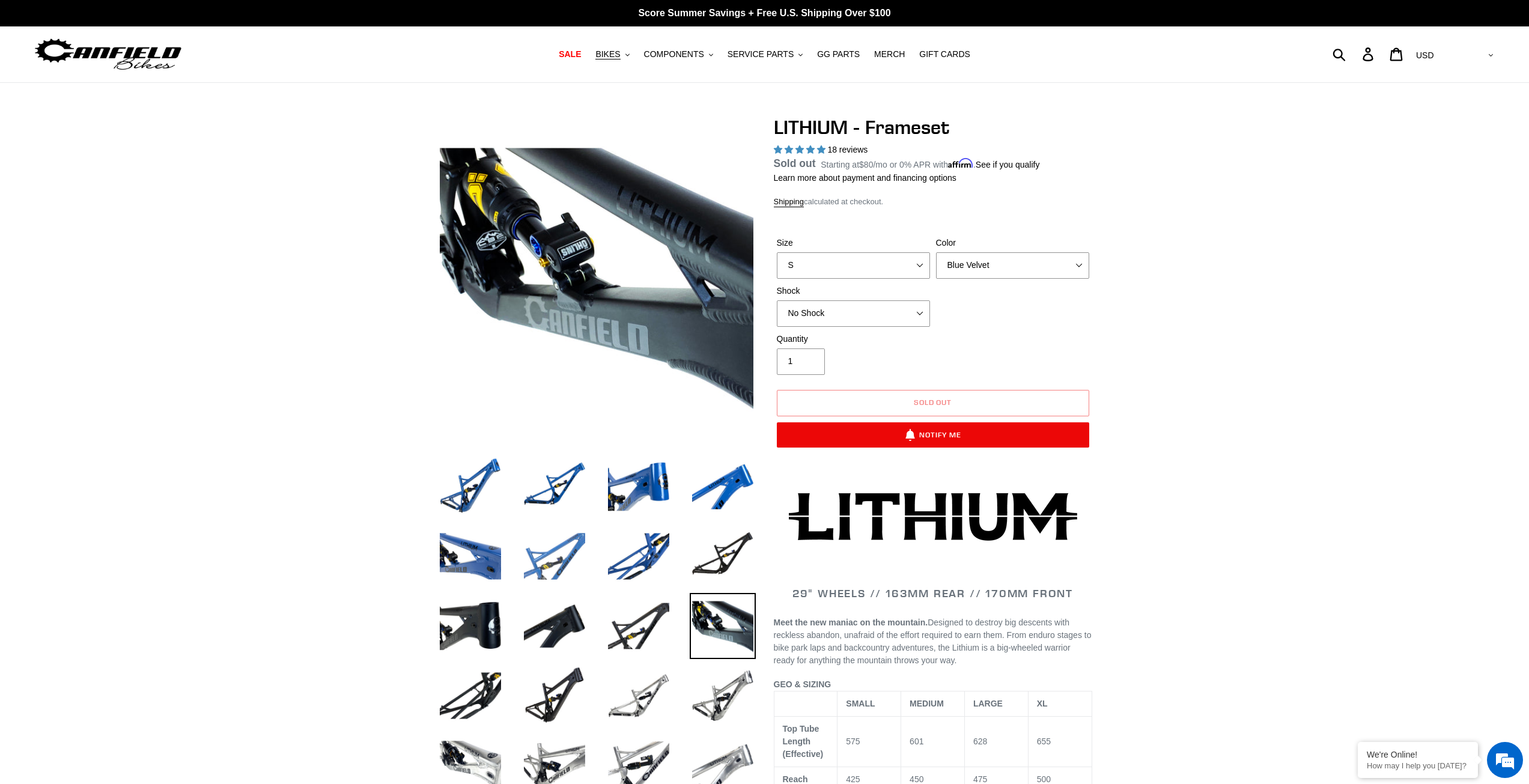
click at [554, 579] on img at bounding box center [554, 556] width 66 height 66
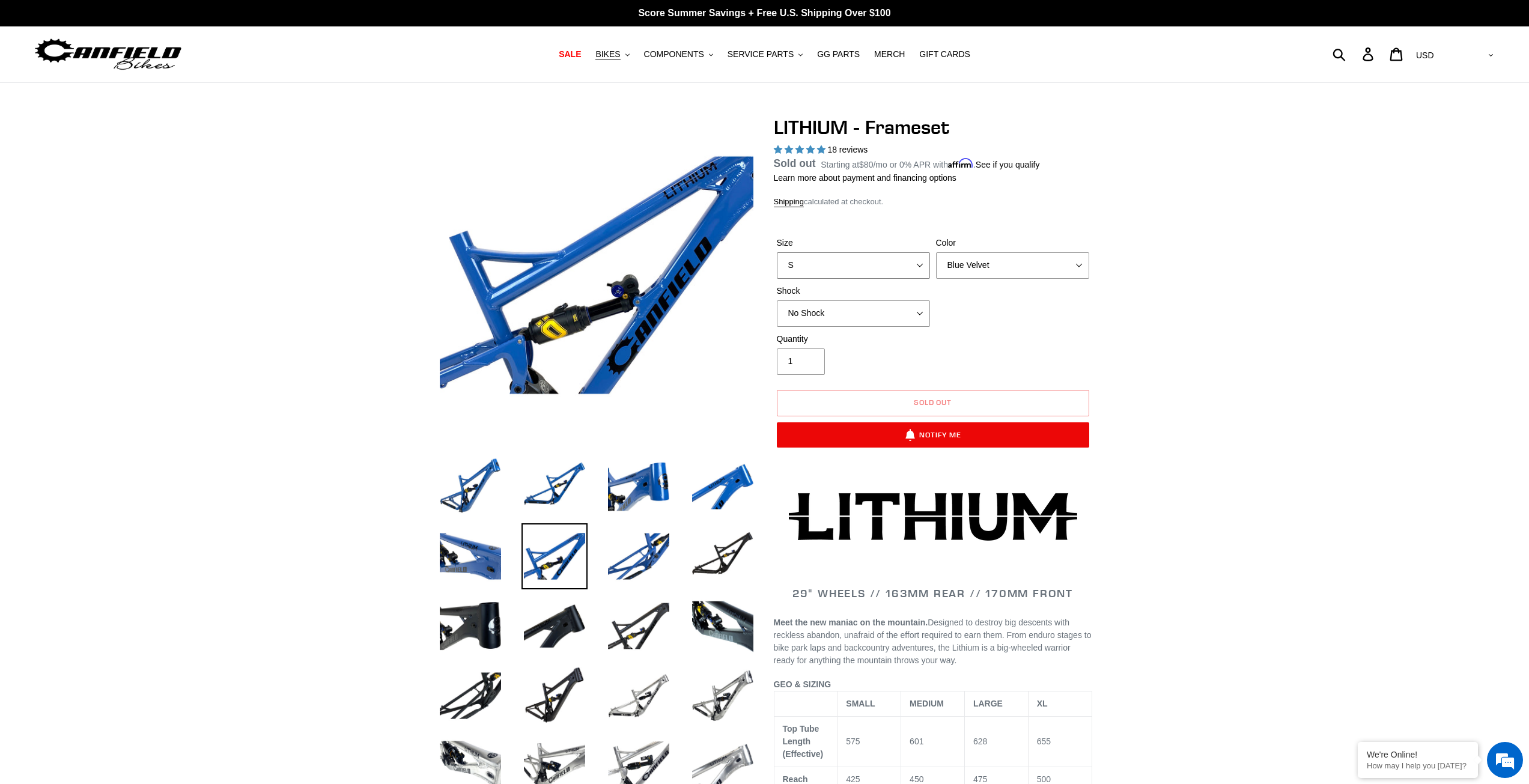
click at [843, 266] on select "S M L XL" at bounding box center [853, 265] width 153 height 26
select select "M"
click at [777, 266] on select "S M L XL" at bounding box center [853, 265] width 153 height 26
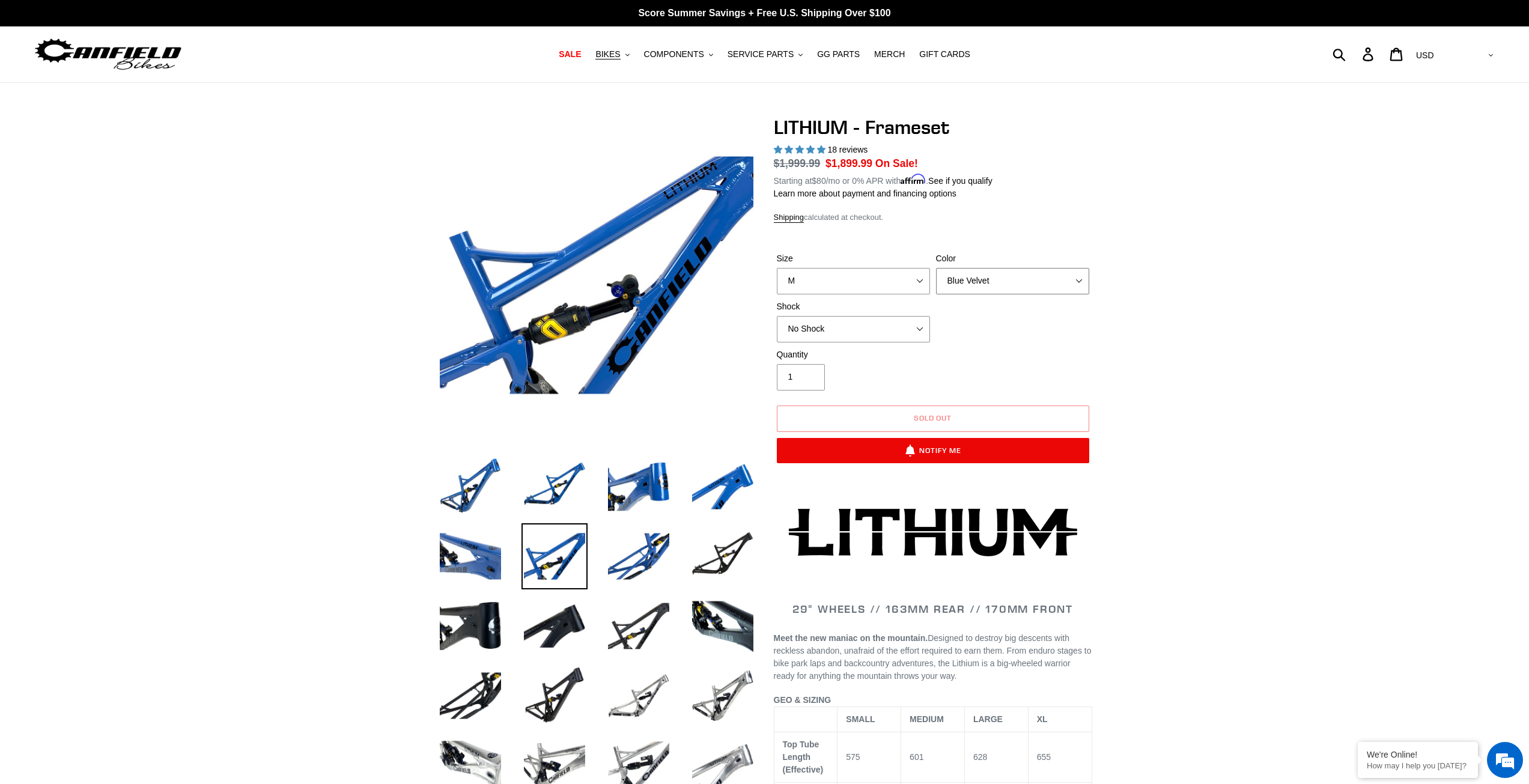
click at [980, 284] on select "Blue Velvet Stealth Black" at bounding box center [1012, 281] width 153 height 26
select select "Stealth Black"
click at [936, 268] on select "Blue Velvet Stealth Black" at bounding box center [1012, 281] width 153 height 26
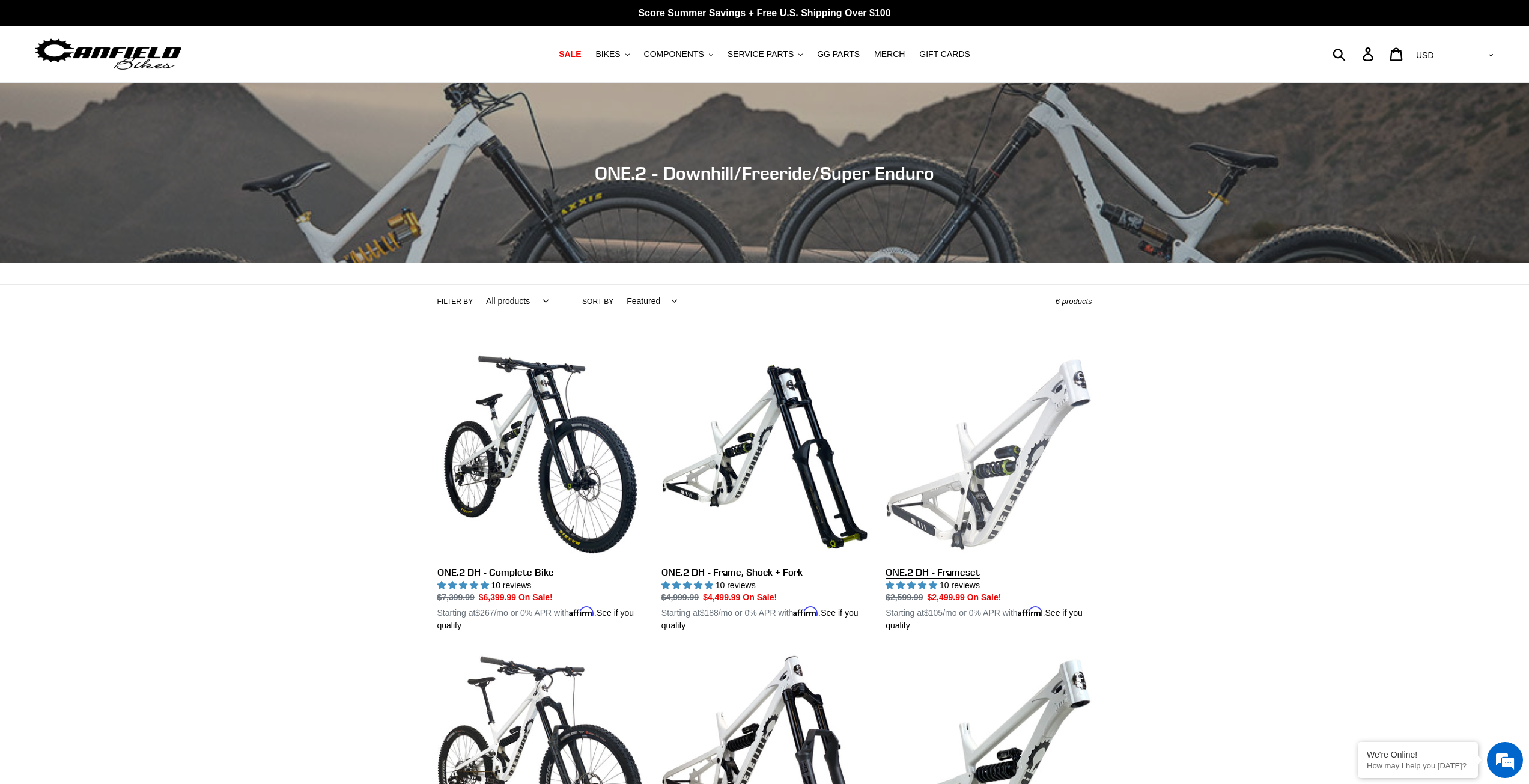
click at [1006, 487] on link "ONE.2 DH - Frameset" at bounding box center [988, 492] width 206 height 281
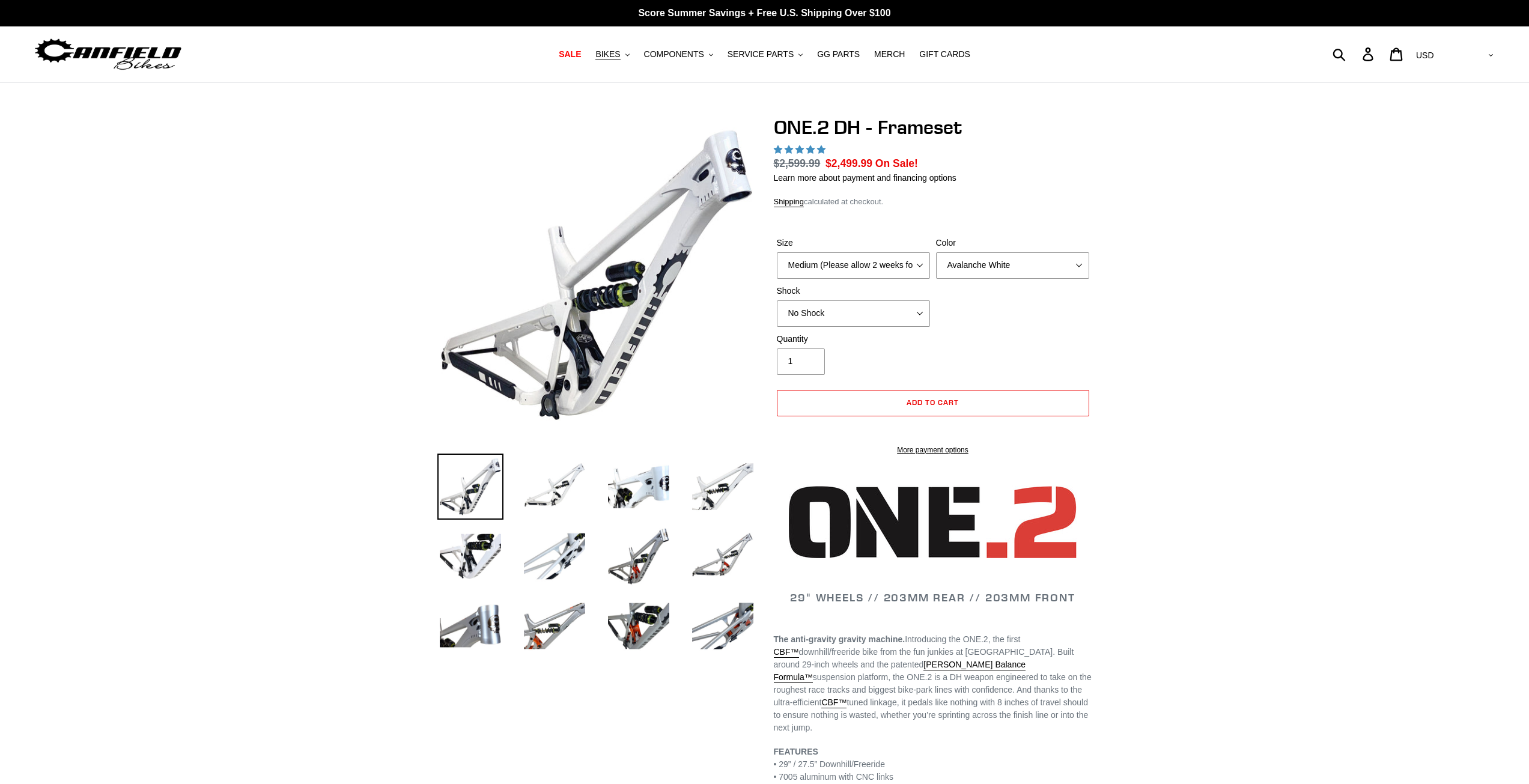
select select "highest-rating"
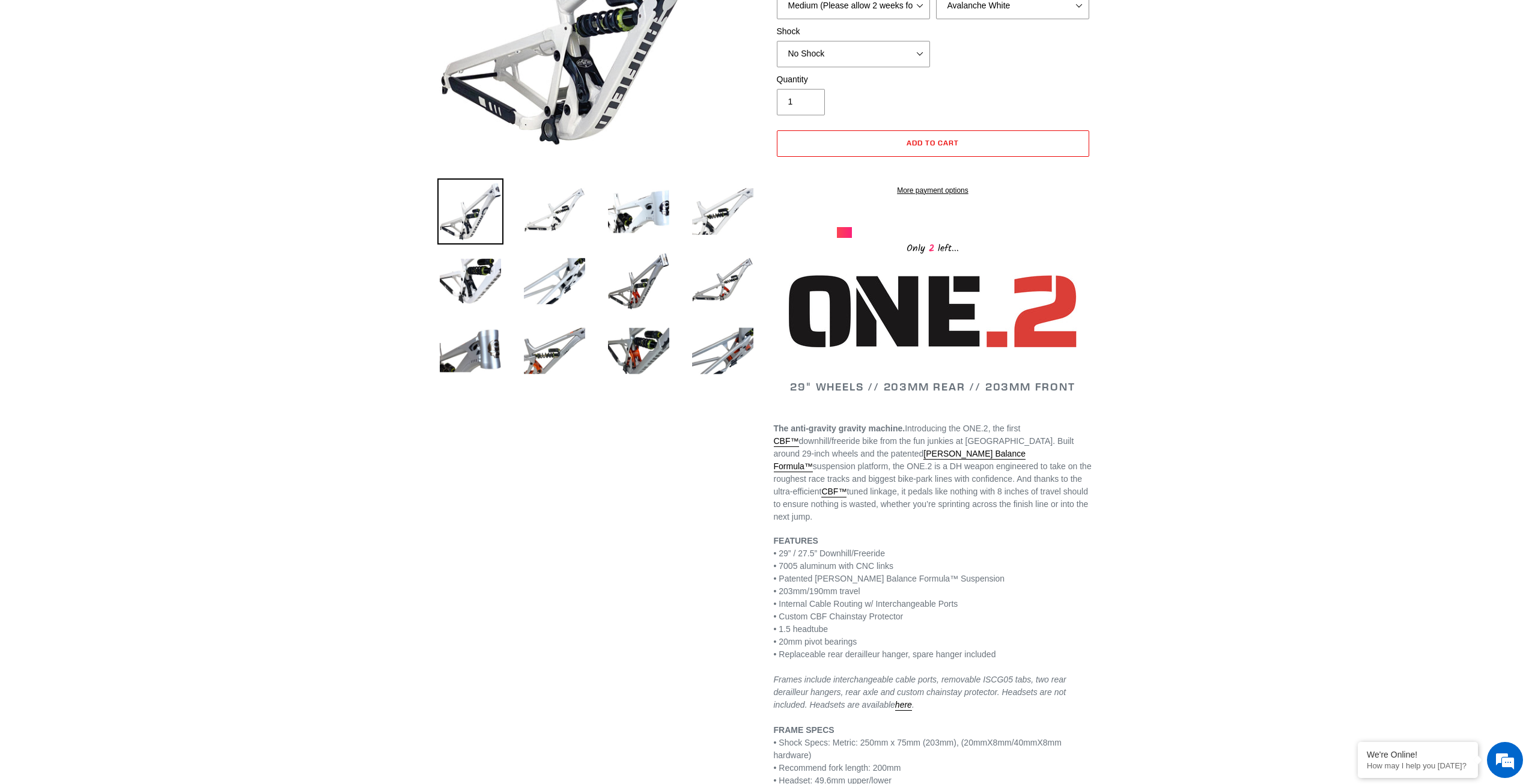
scroll to position [480, 0]
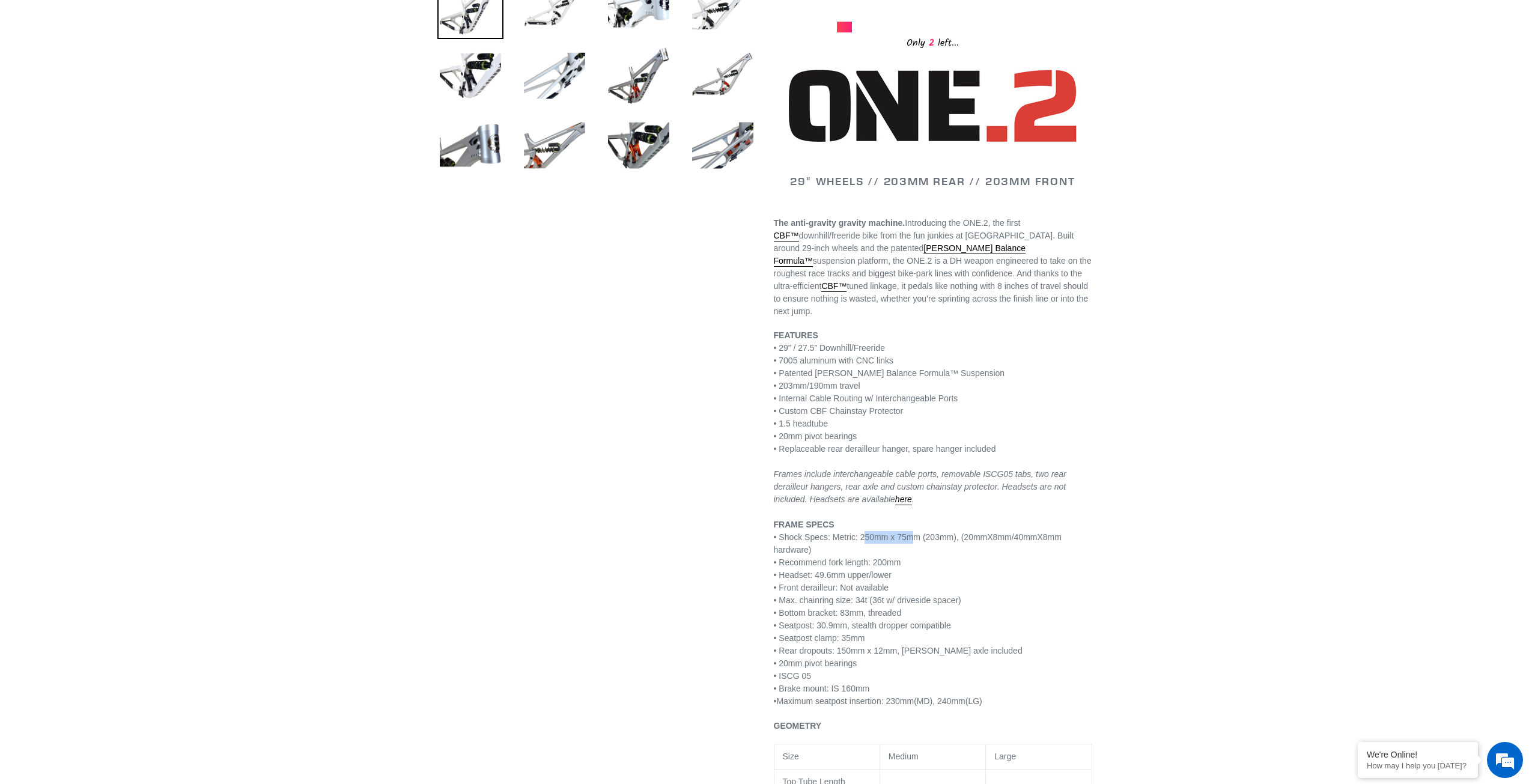
drag, startPoint x: 862, startPoint y: 542, endPoint x: 913, endPoint y: 537, distance: 51.2
click at [913, 538] on p "FEATURES • 29” / 27.5” Downhill/Freeride • 7005 aluminum with CNC links • Paten…" at bounding box center [933, 518] width 319 height 378
click at [915, 537] on p "FEATURES • 29” / 27.5” Downhill/Freeride • 7005 aluminum with CNC links • Paten…" at bounding box center [933, 518] width 319 height 378
